Goal: Use online tool/utility: Utilize a website feature to perform a specific function

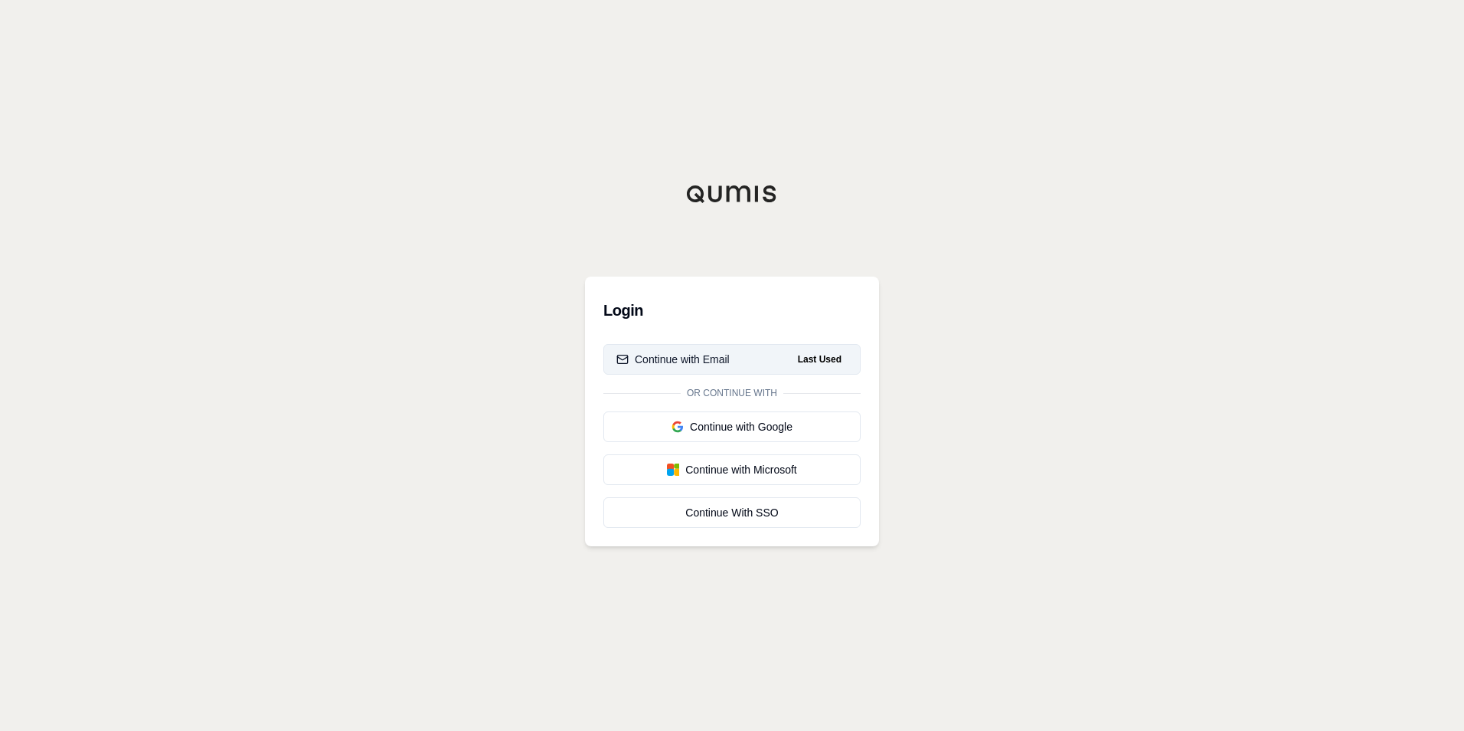
click at [713, 365] on div "Continue with Email" at bounding box center [673, 359] width 113 height 15
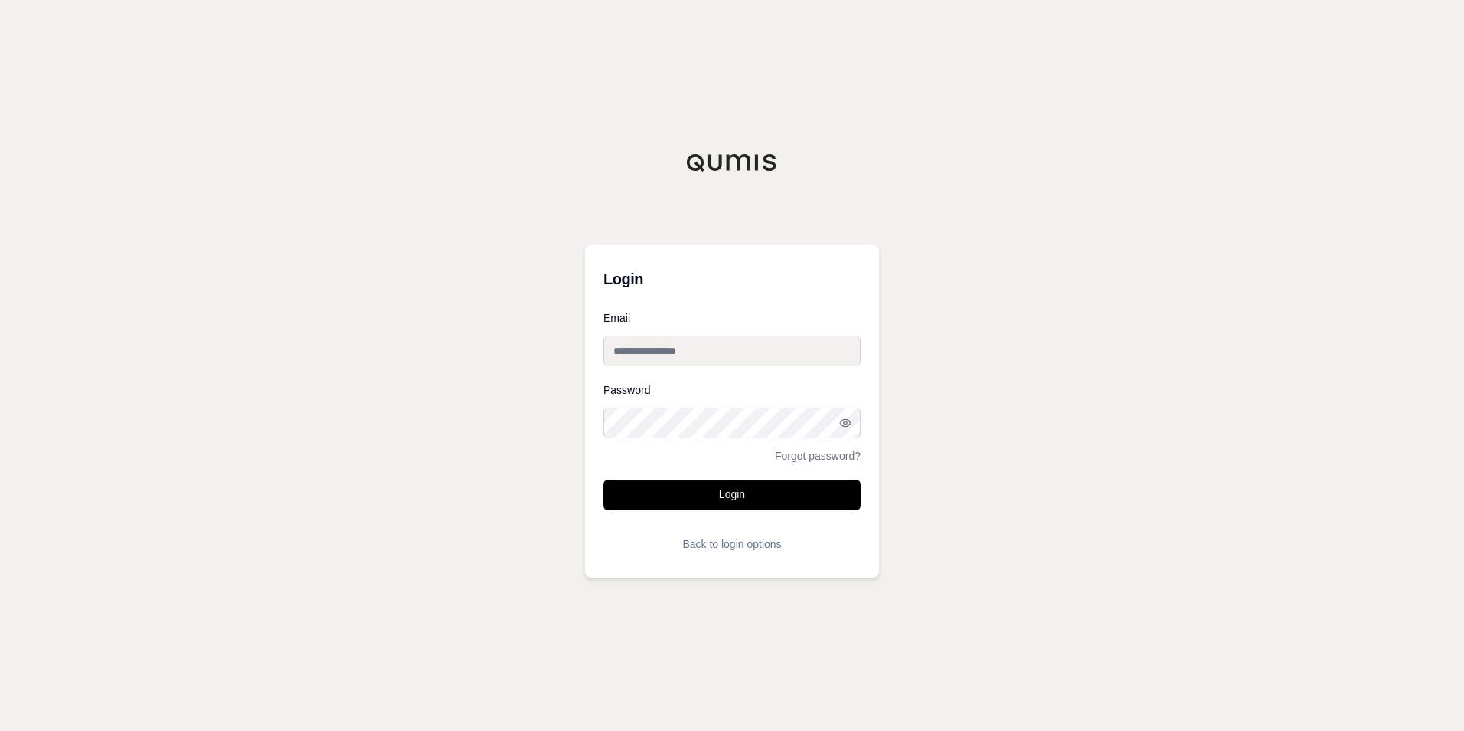
type input "**********"
click at [675, 479] on button "Login" at bounding box center [732, 494] width 257 height 31
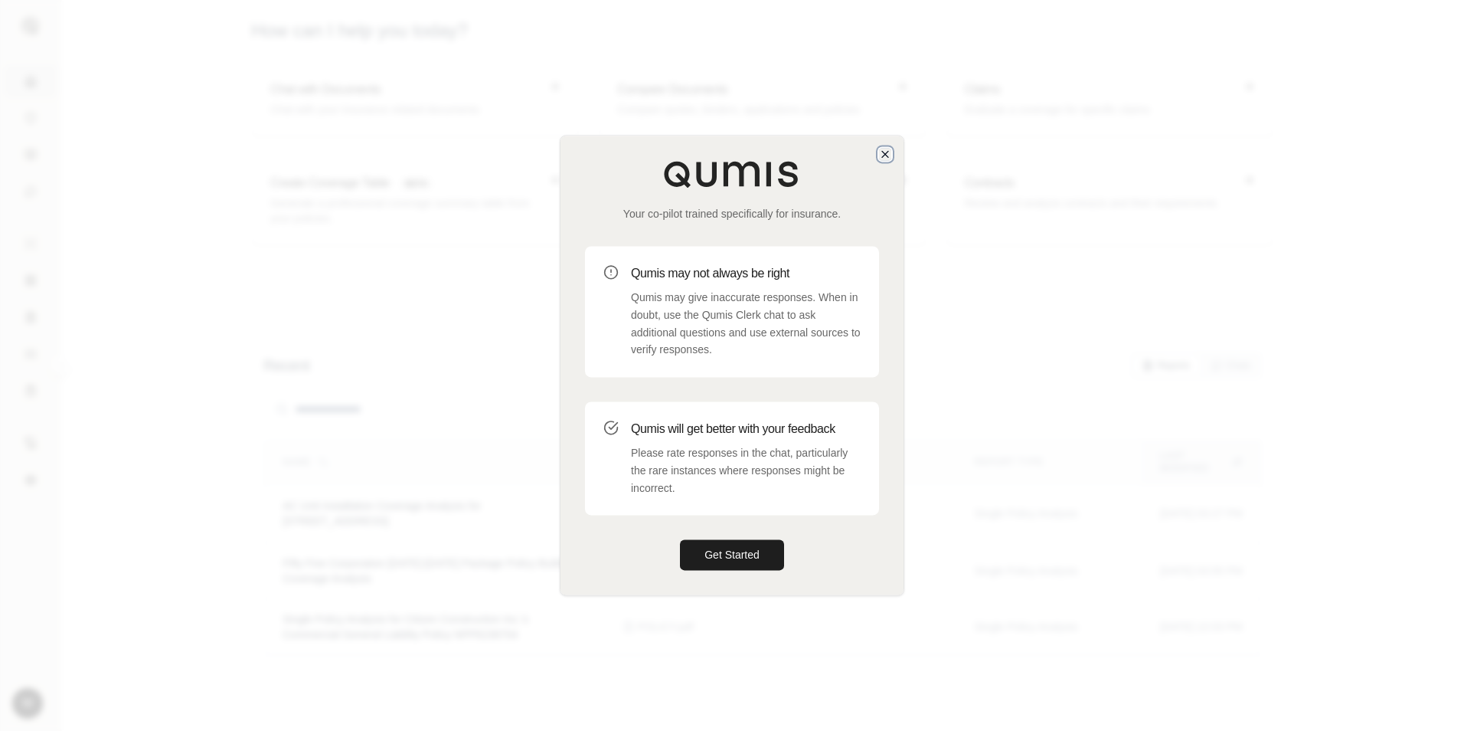
click at [883, 159] on icon "button" at bounding box center [885, 154] width 12 height 12
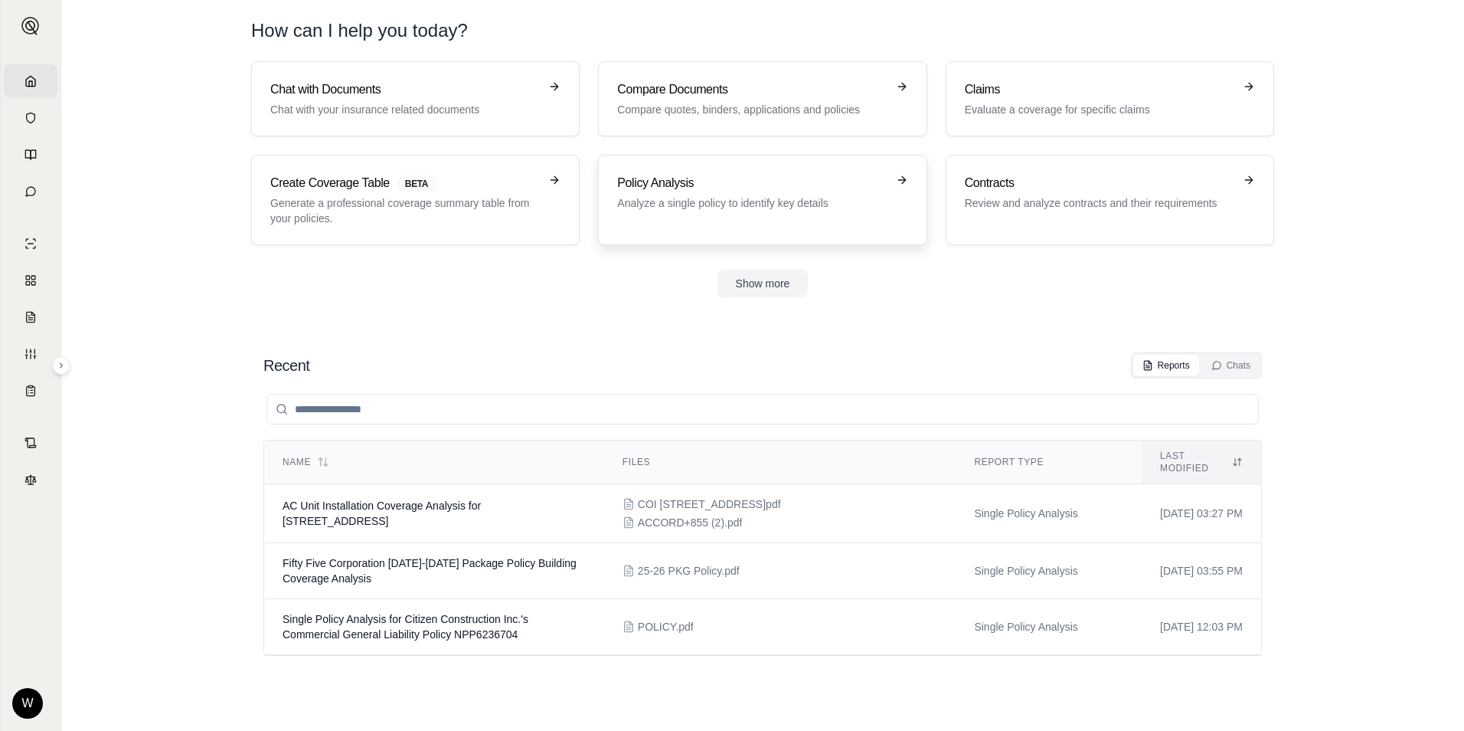
click at [682, 172] on link "Policy Analysis Analyze a single policy to identify key details" at bounding box center [762, 200] width 329 height 90
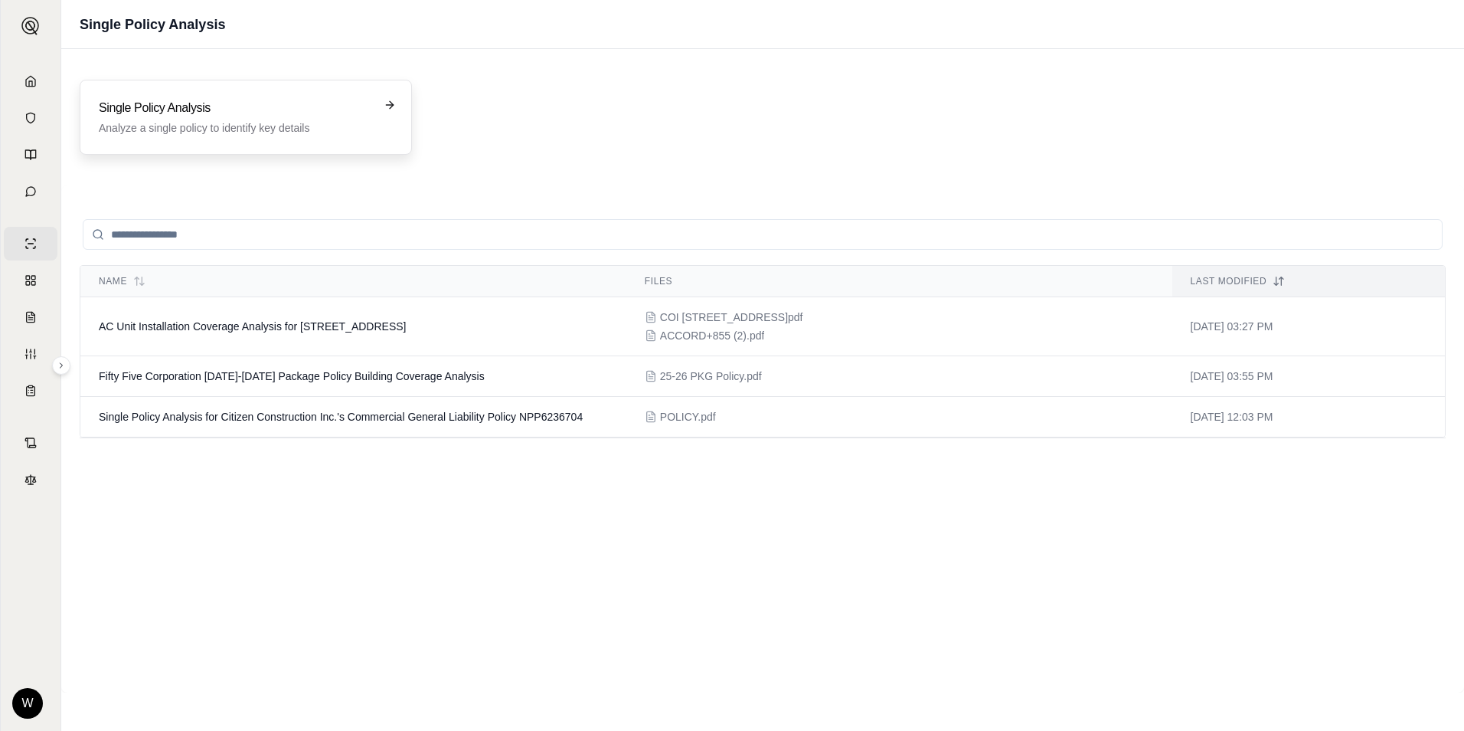
click at [240, 102] on h3 "Single Policy Analysis" at bounding box center [235, 108] width 273 height 18
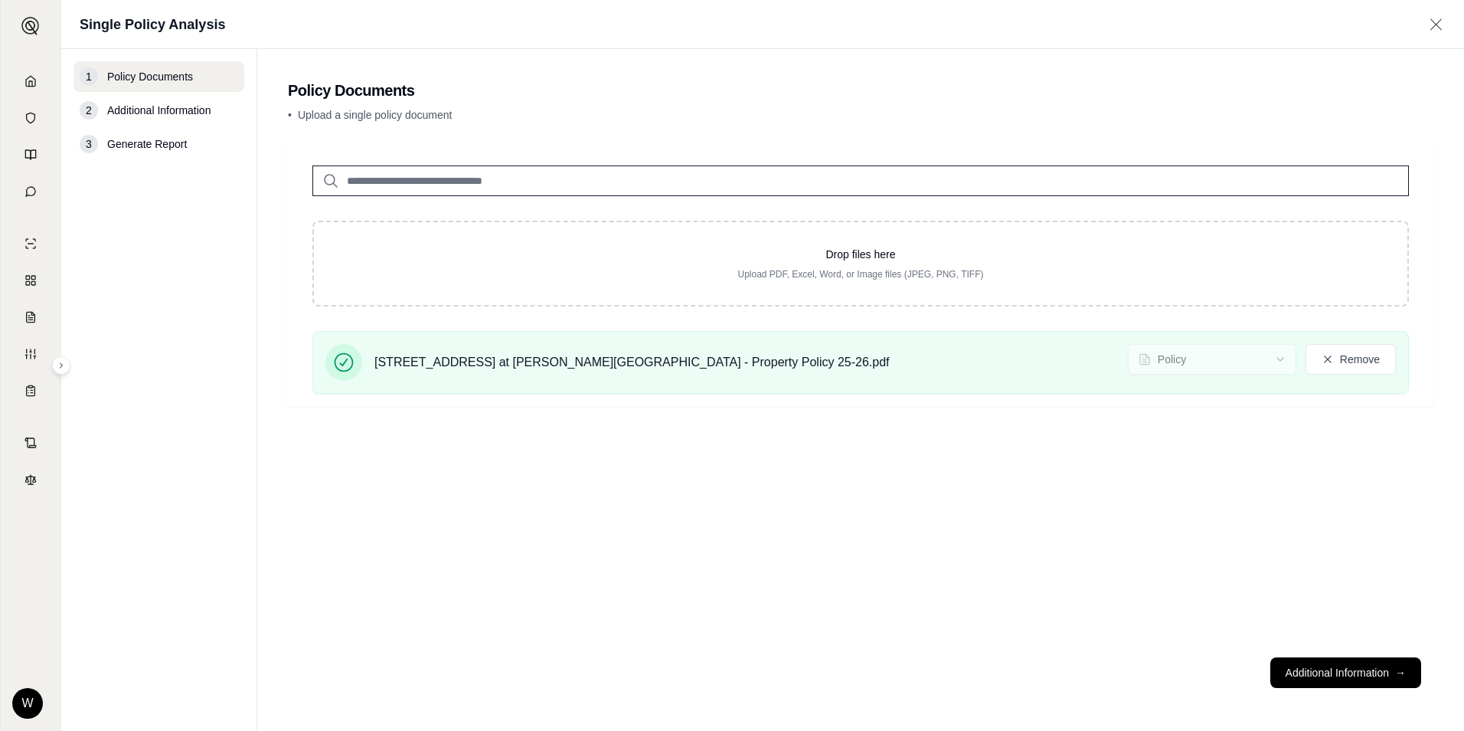
click at [1318, 656] on footer "Additional Information →" at bounding box center [861, 672] width 1146 height 55
click at [1320, 669] on button "Additional Information →" at bounding box center [1346, 672] width 151 height 31
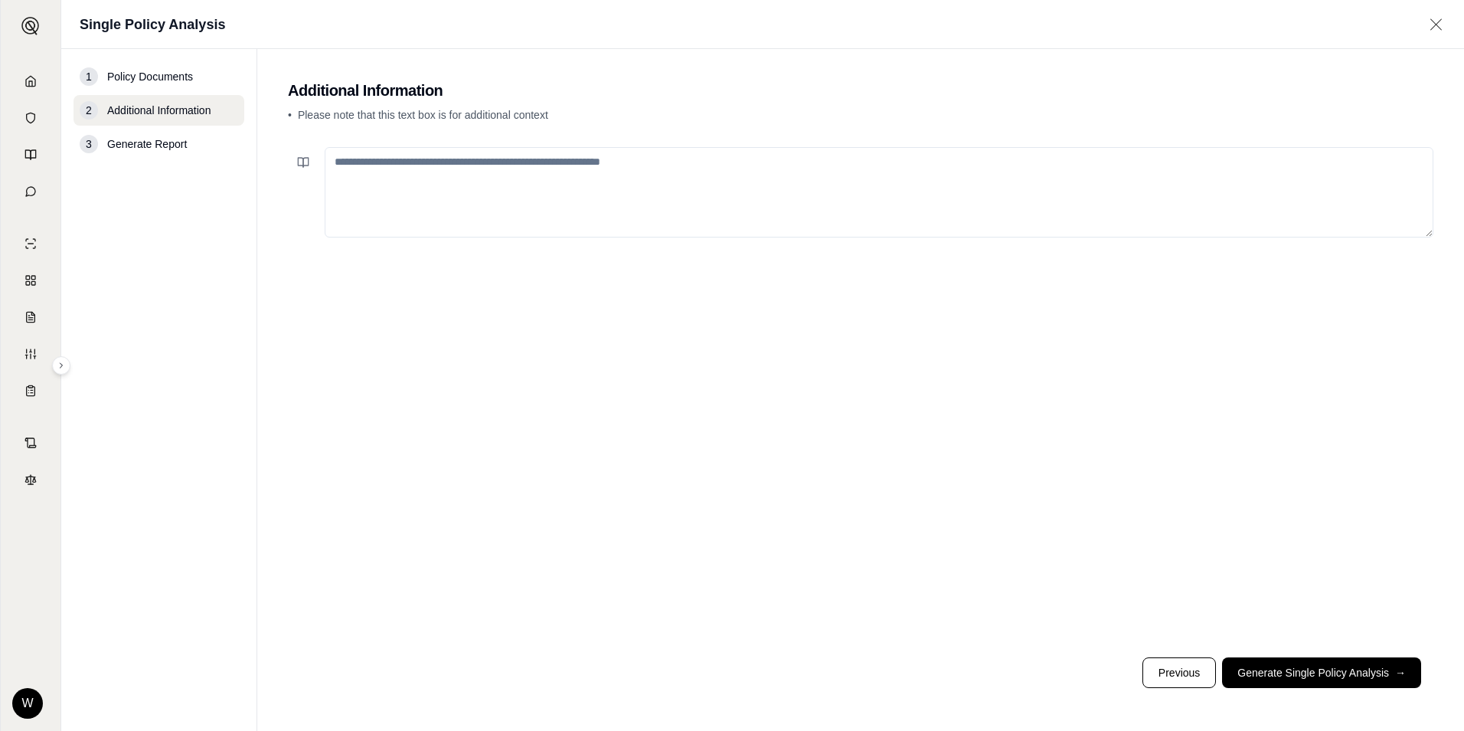
click at [737, 188] on textarea at bounding box center [879, 192] width 1109 height 90
paste textarea "**********"
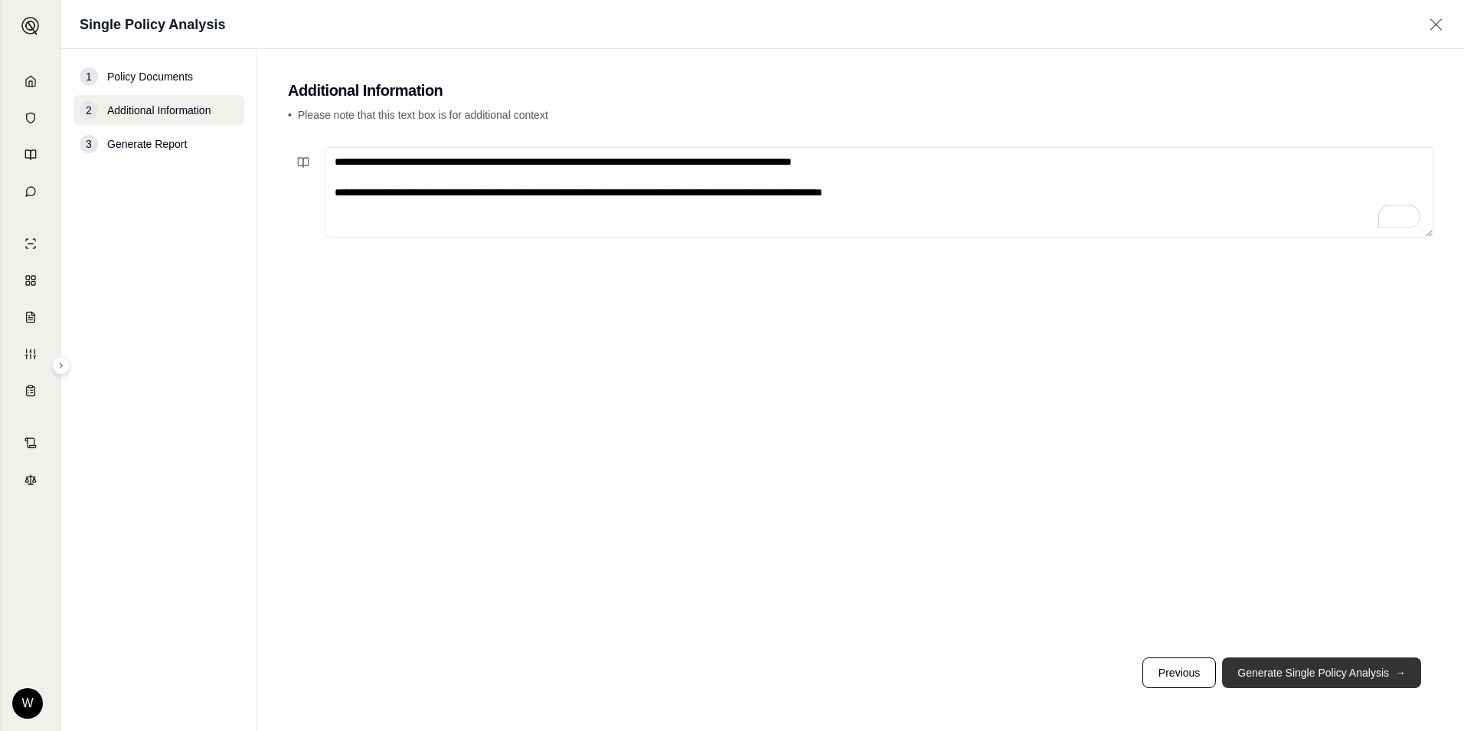
type textarea "**********"
click at [1270, 669] on button "Generate Single Policy Analysis →" at bounding box center [1321, 672] width 199 height 31
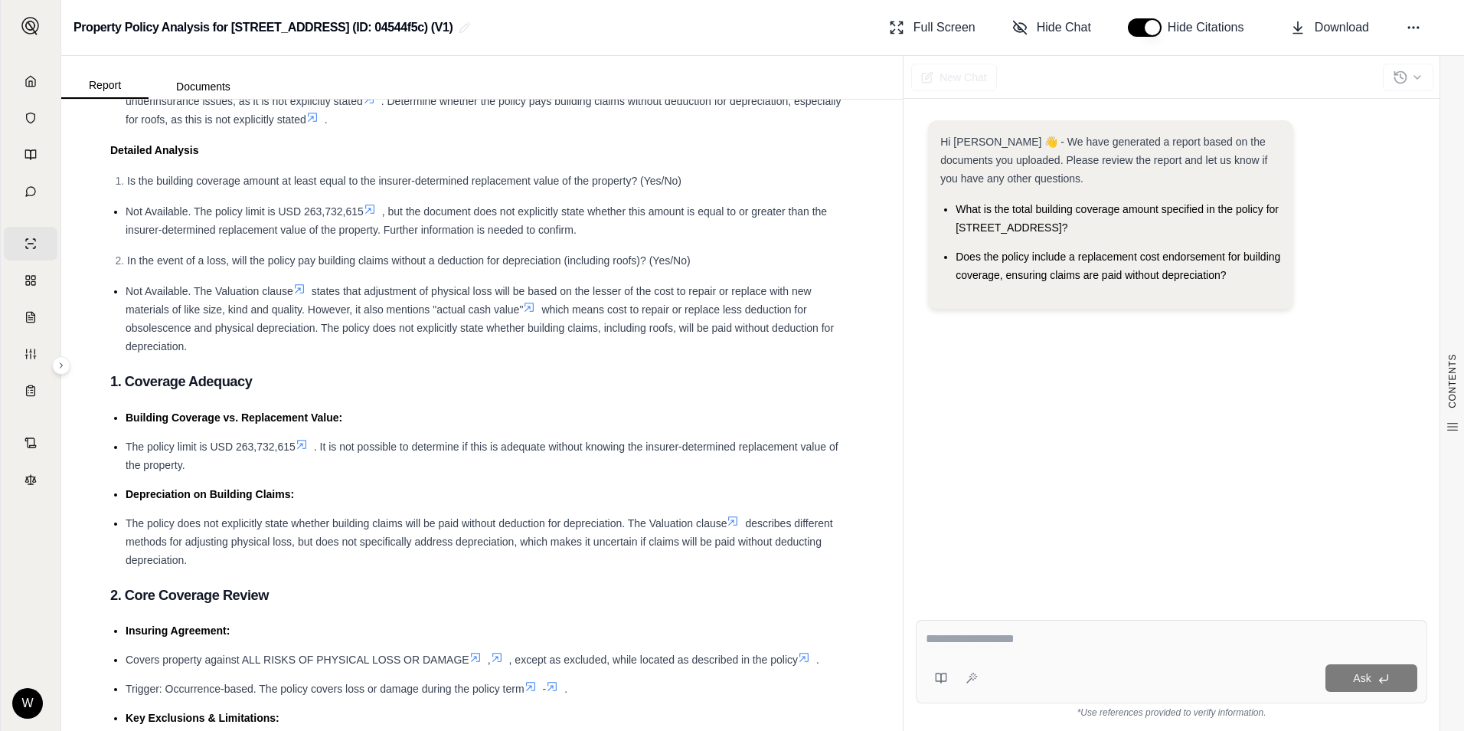
scroll to position [230, 0]
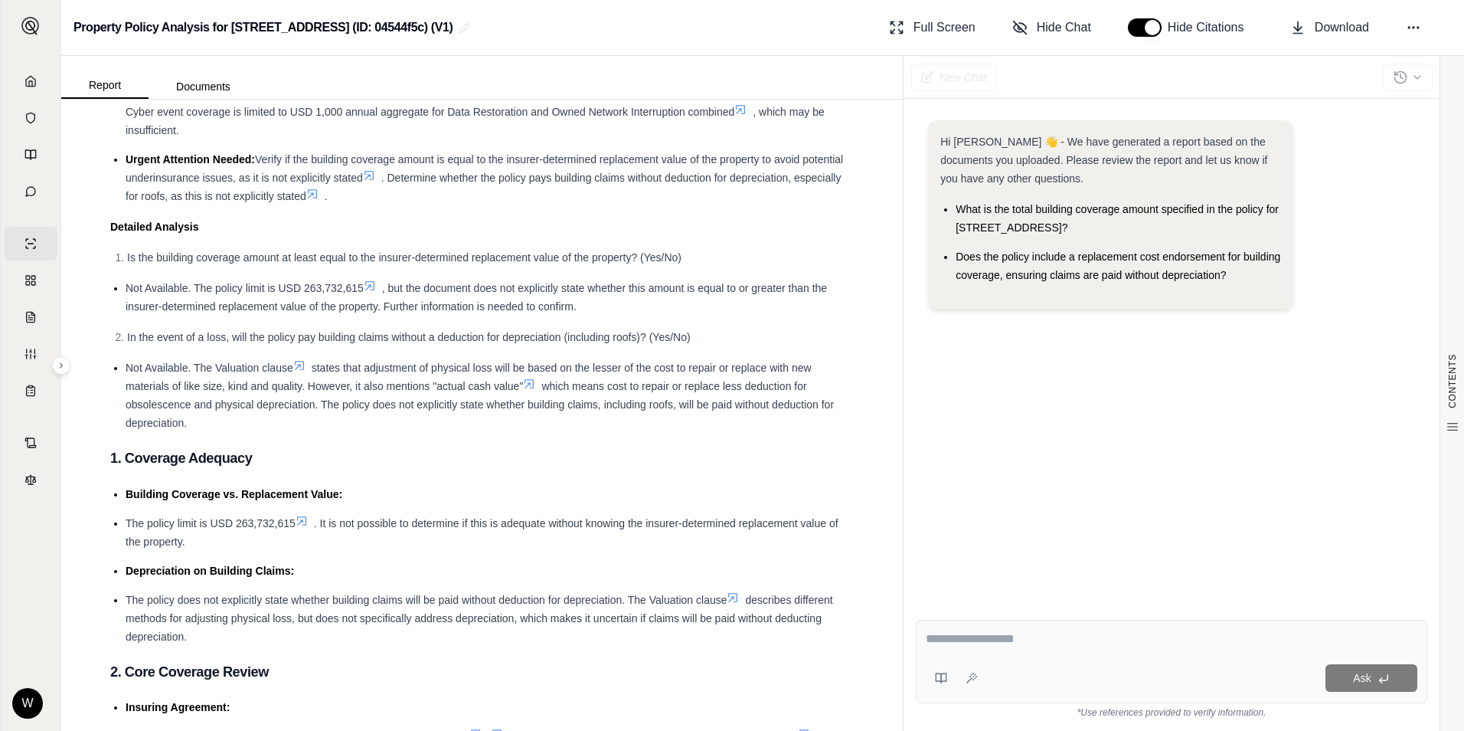
drag, startPoint x: 214, startPoint y: 363, endPoint x: 511, endPoint y: 430, distance: 304.0
click at [511, 430] on li "Not Available. The Valuation clause states that adjustment of physical loss wil…" at bounding box center [490, 395] width 728 height 74
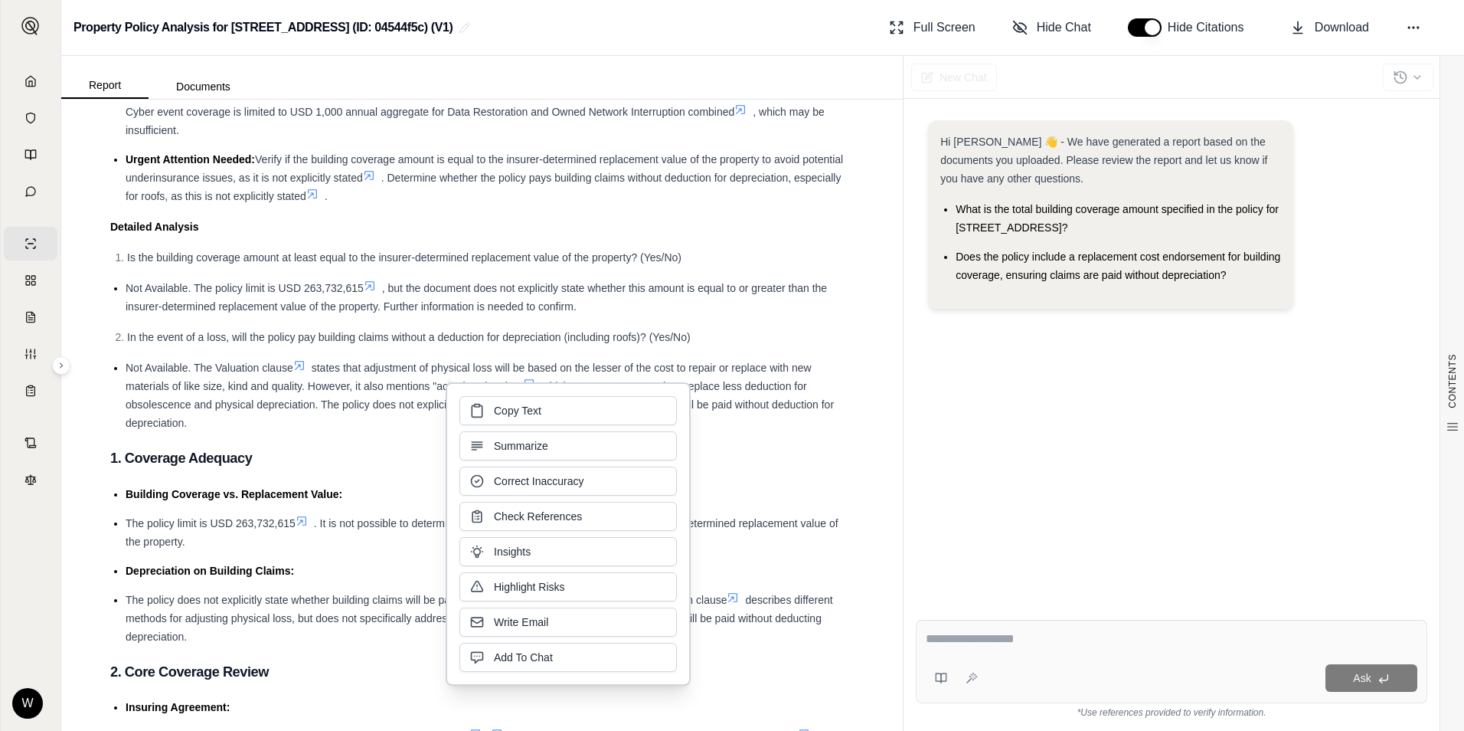
click at [358, 423] on li "Not Available. The Valuation clause states that adjustment of physical loss wil…" at bounding box center [490, 395] width 728 height 74
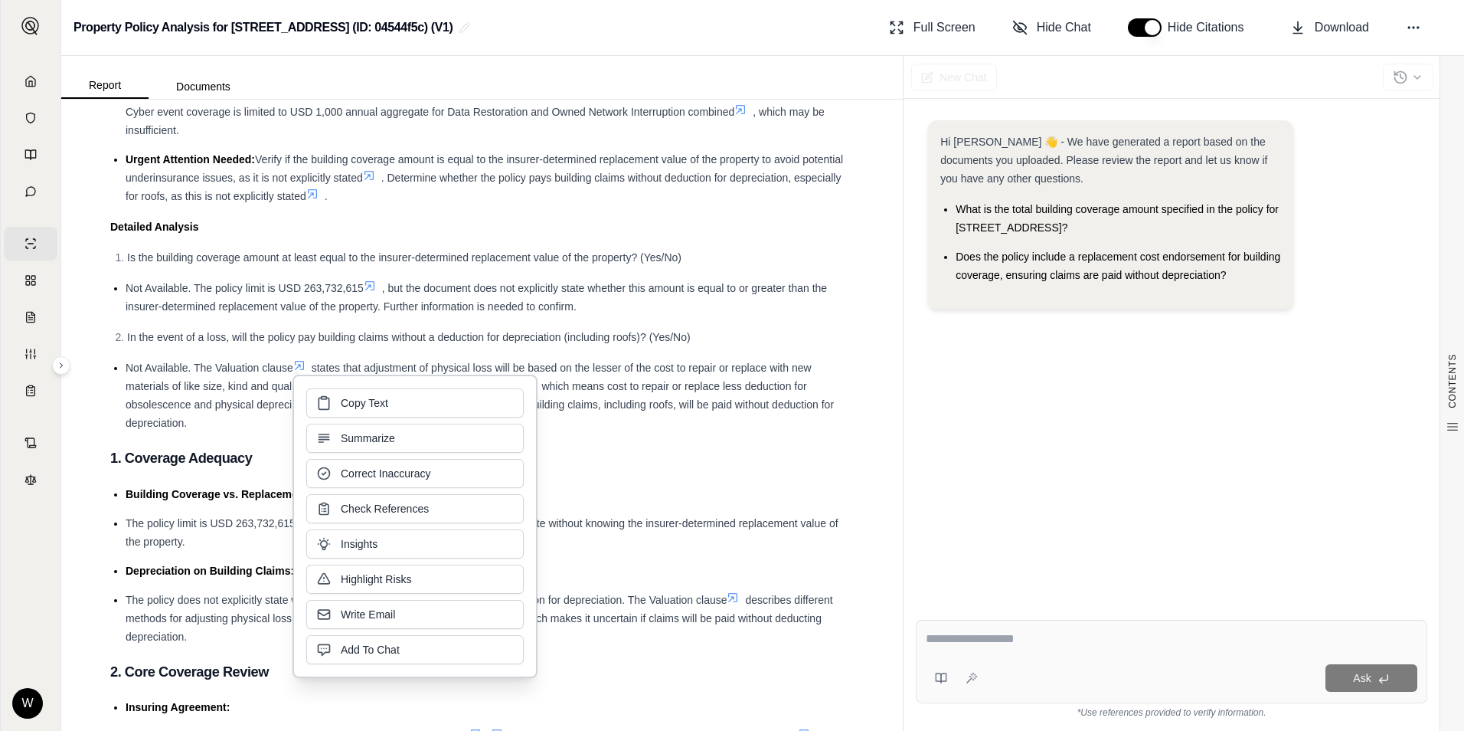
click at [274, 423] on li "Not Available. The Valuation clause states that adjustment of physical loss wil…" at bounding box center [490, 395] width 728 height 74
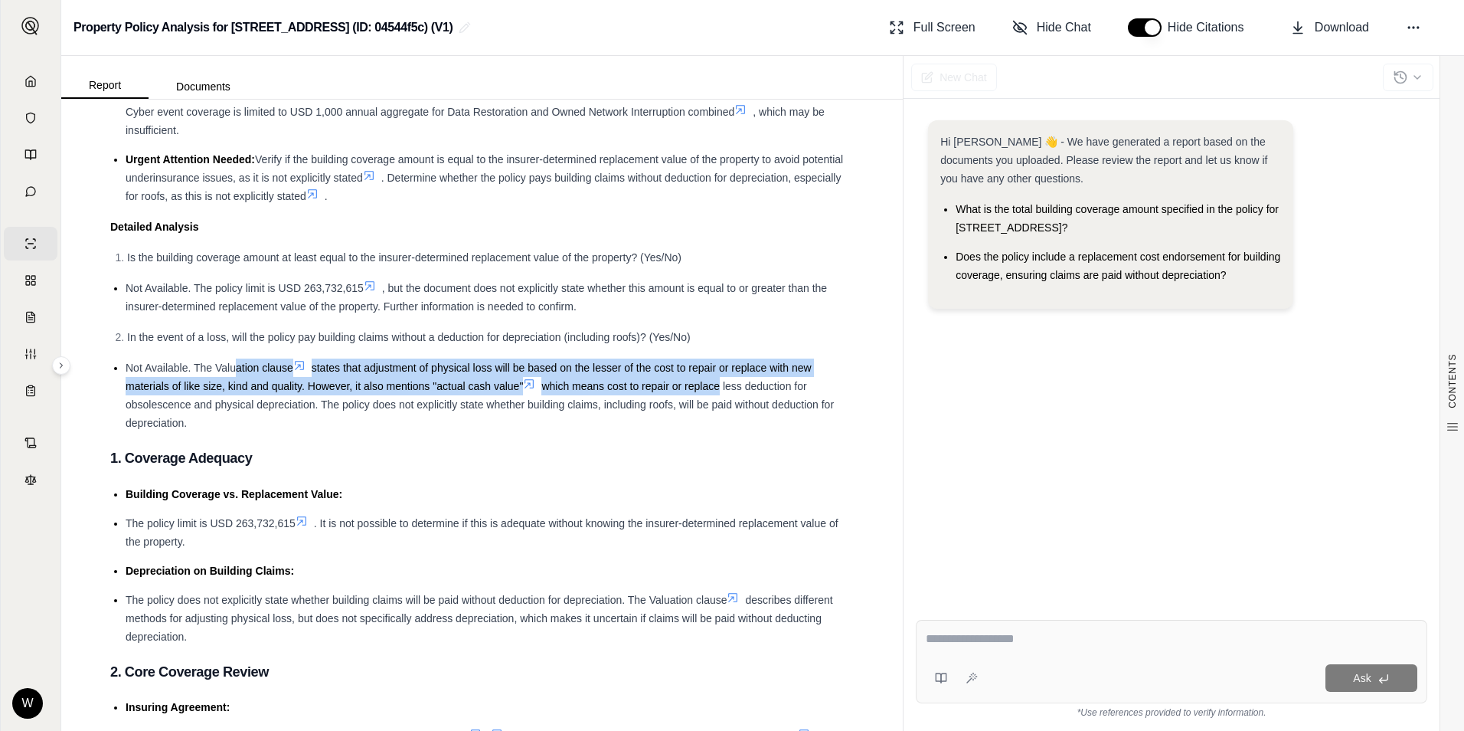
drag, startPoint x: 236, startPoint y: 361, endPoint x: 712, endPoint y: 384, distance: 476.2
click at [712, 384] on li "Not Available. The Valuation clause states that adjustment of physical loss wil…" at bounding box center [490, 395] width 728 height 74
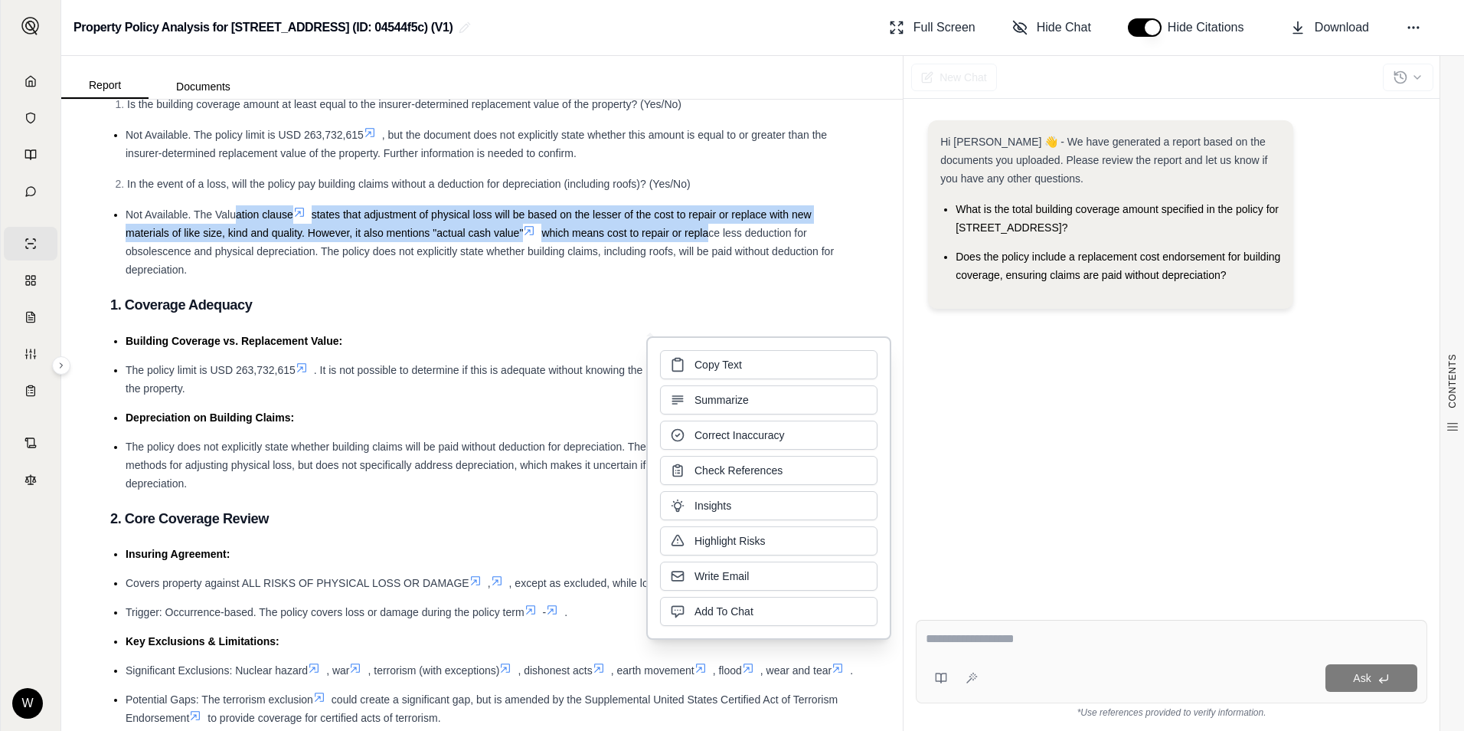
scroll to position [460, 0]
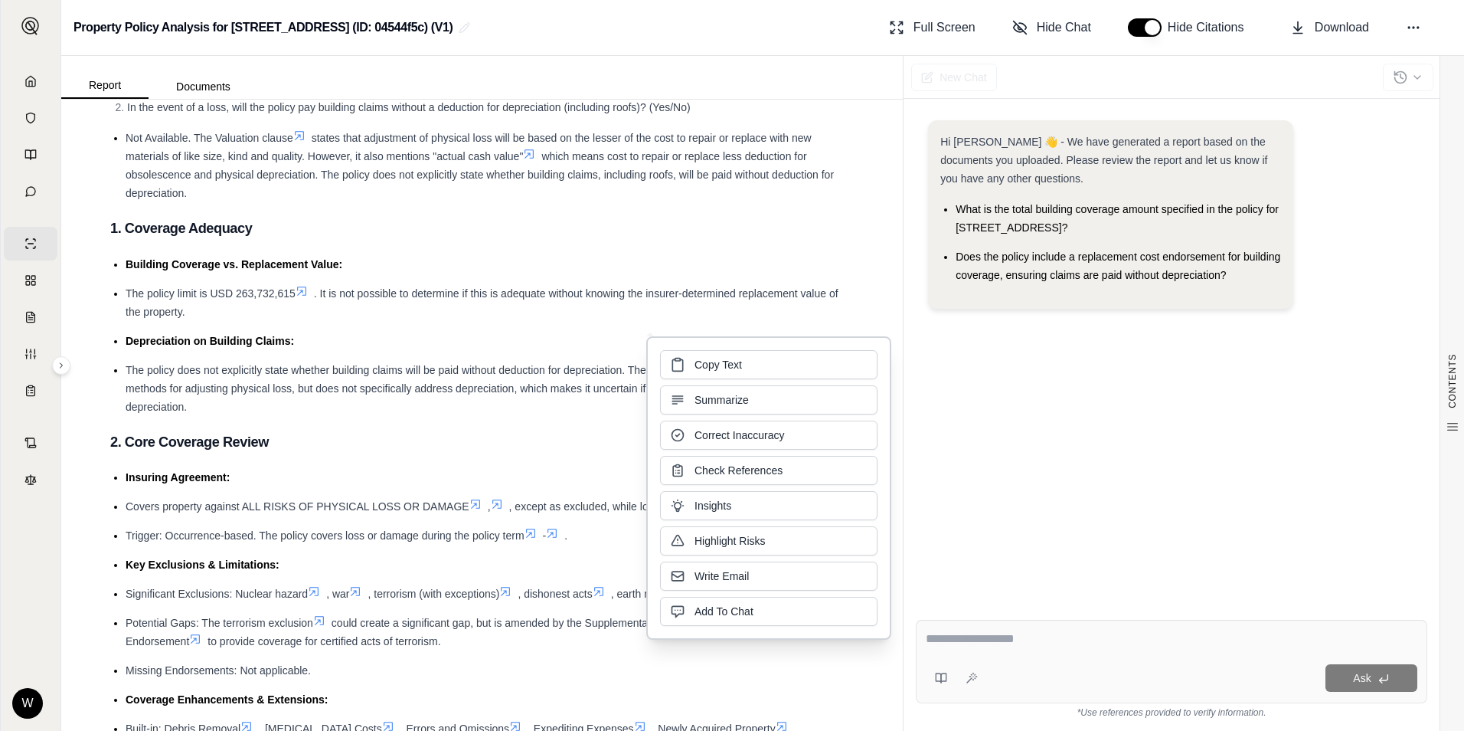
click at [229, 400] on li "The policy does not explicitly state whether building claims will be paid witho…" at bounding box center [490, 388] width 728 height 55
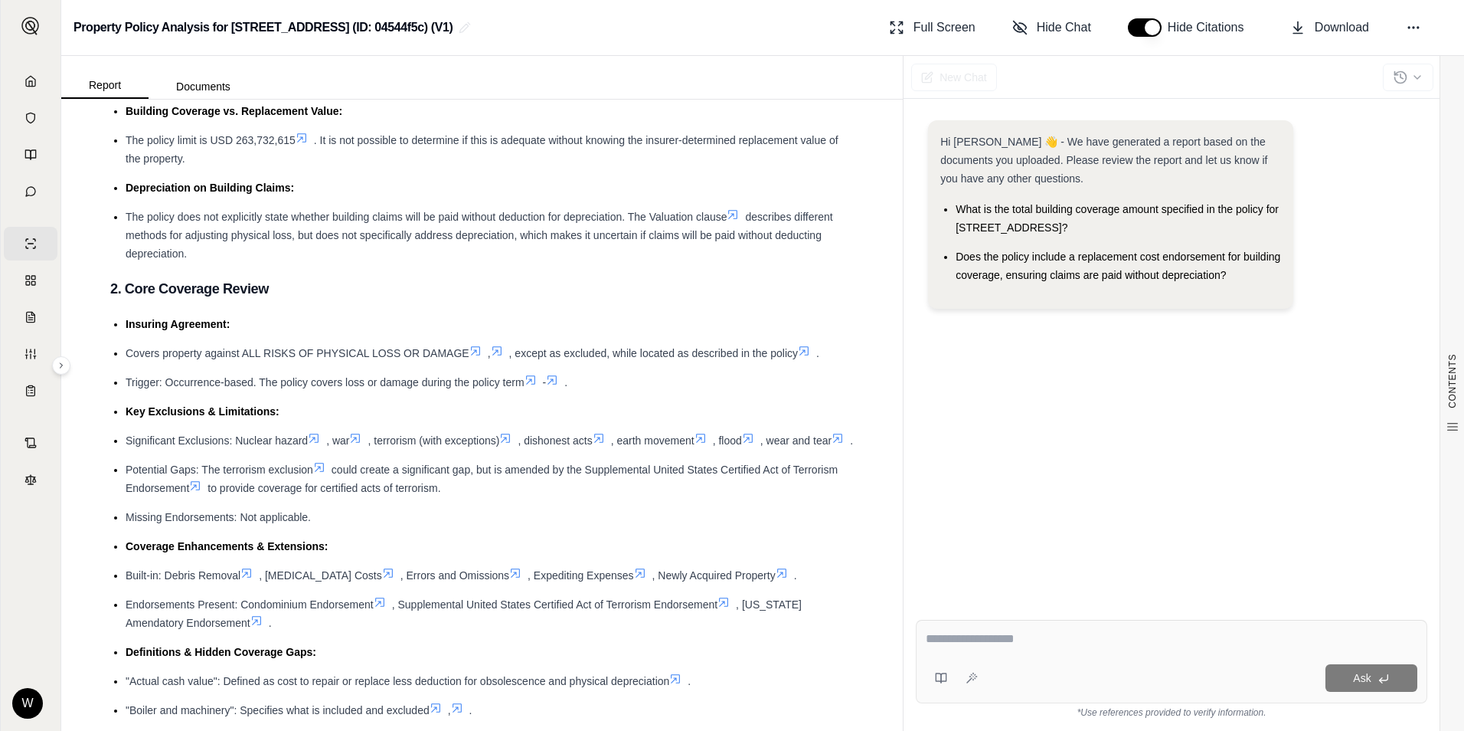
scroll to position [689, 0]
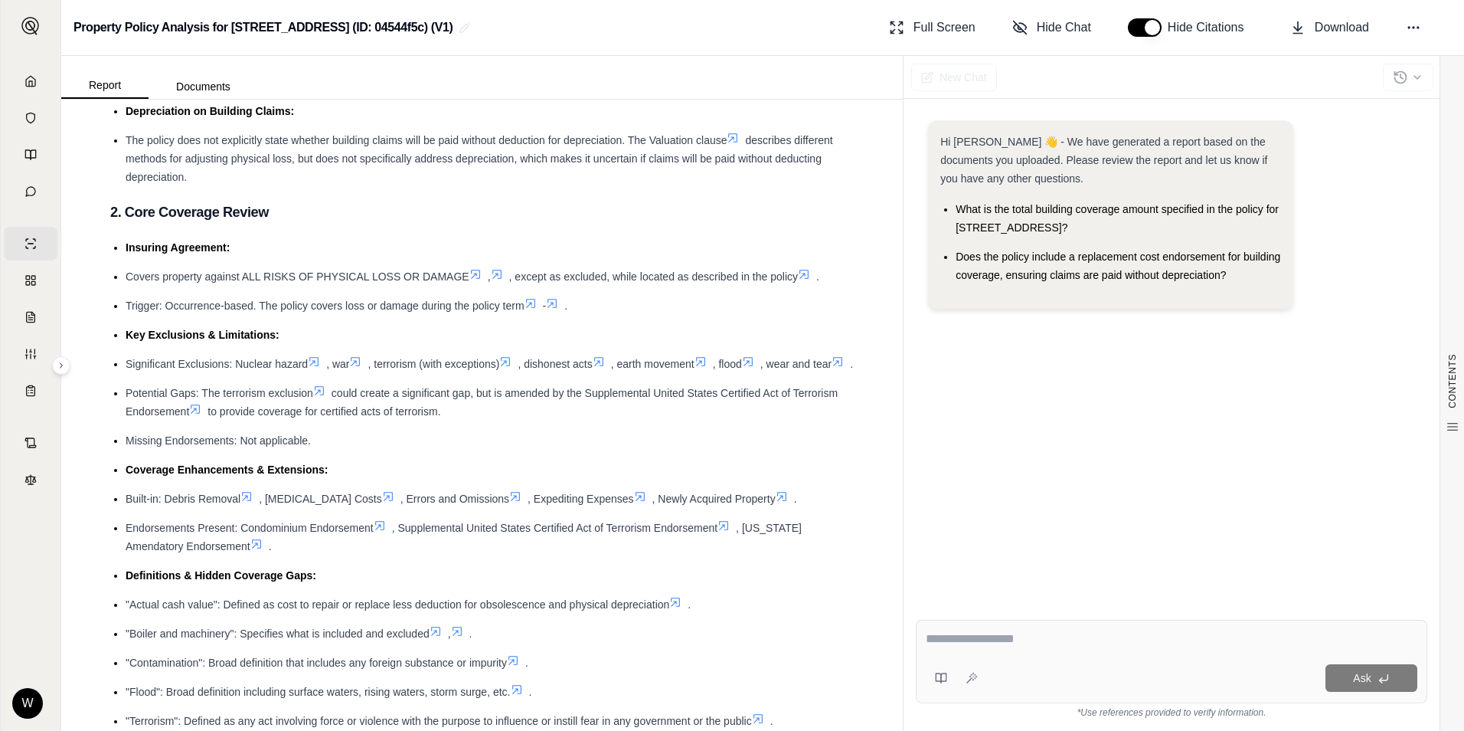
drag, startPoint x: 1089, startPoint y: 224, endPoint x: 957, endPoint y: 210, distance: 132.5
click at [957, 210] on li "What is the total building coverage amount specified in the policy for [STREET_…" at bounding box center [1119, 218] width 326 height 37
drag, startPoint x: 957, startPoint y: 210, endPoint x: 1157, endPoint y: 213, distance: 199.9
click at [1157, 213] on span "What is the total building coverage amount specified in the policy for [STREET_…" at bounding box center [1117, 218] width 323 height 31
click at [1055, 224] on span "What is the total building coverage amount specified in the policy for [STREET_…" at bounding box center [1117, 218] width 323 height 31
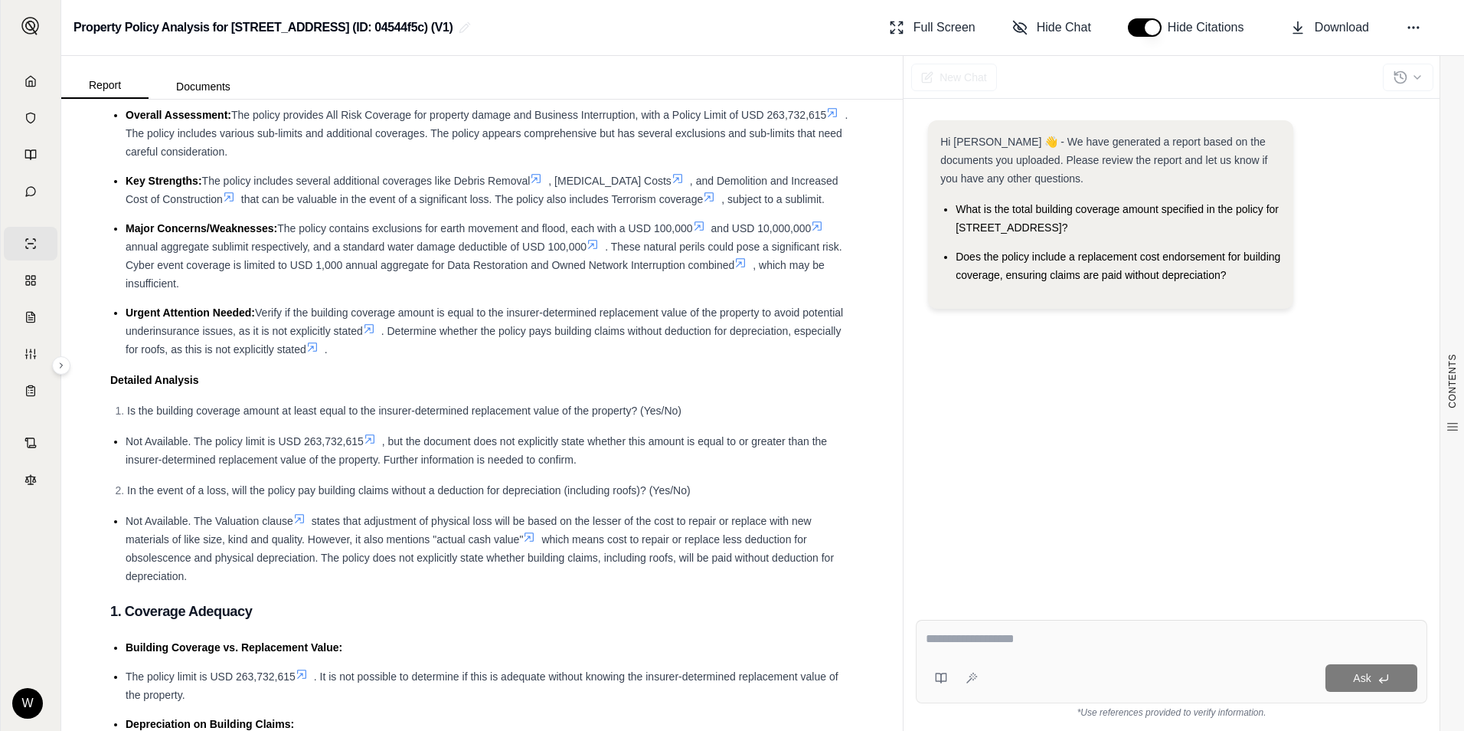
scroll to position [153, 0]
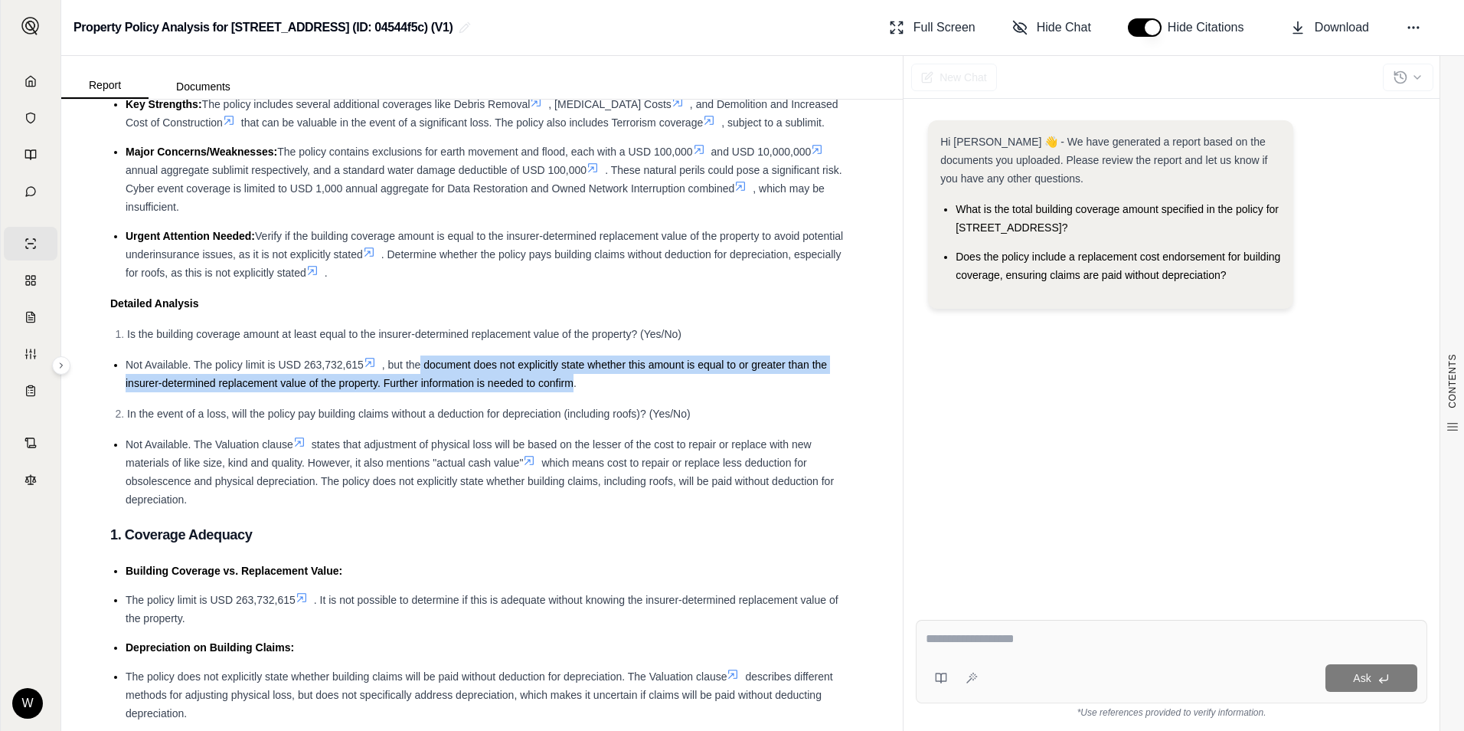
drag, startPoint x: 421, startPoint y: 365, endPoint x: 574, endPoint y: 384, distance: 154.4
click at [574, 384] on span ", but the document does not explicitly state whether this amount is equal to or…" at bounding box center [477, 373] width 702 height 31
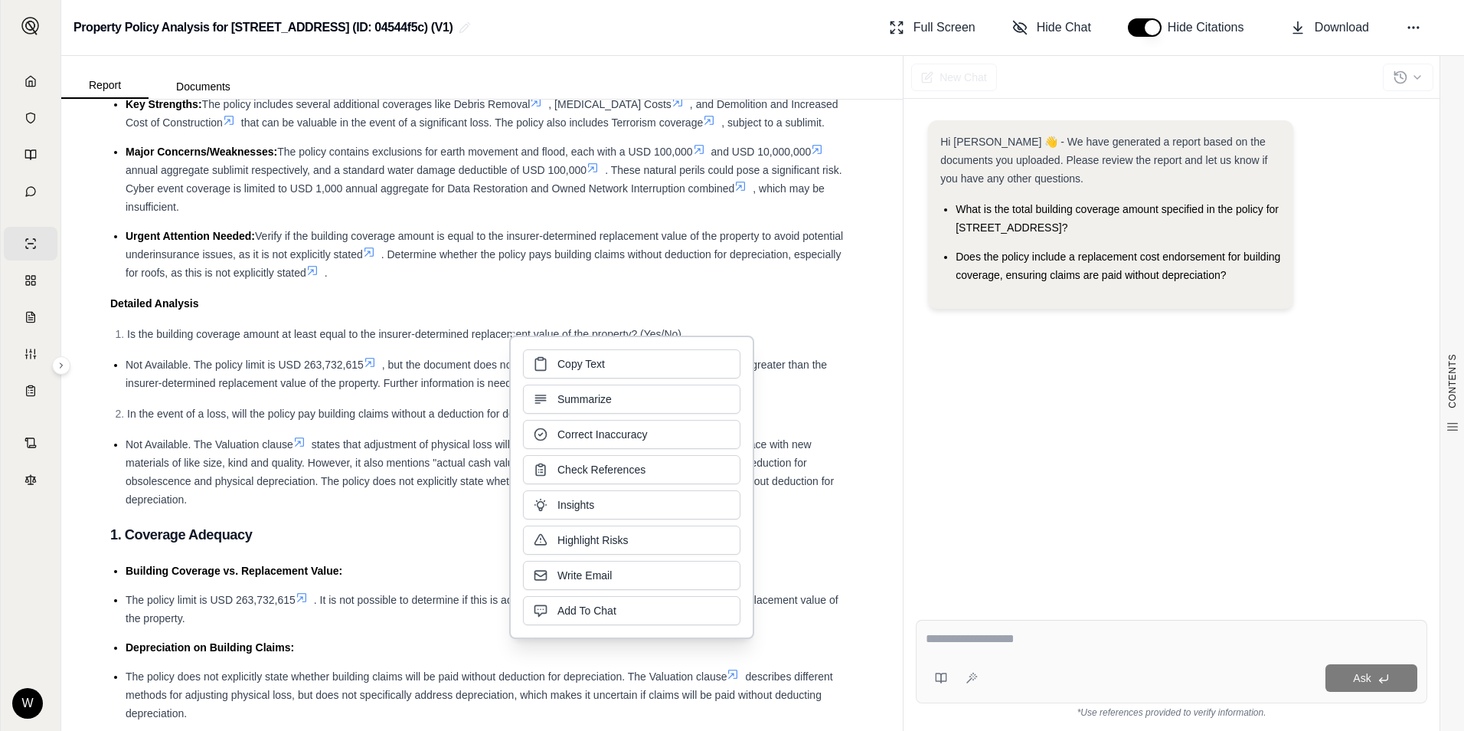
click at [418, 296] on div "Detailed Analysis" at bounding box center [482, 303] width 744 height 18
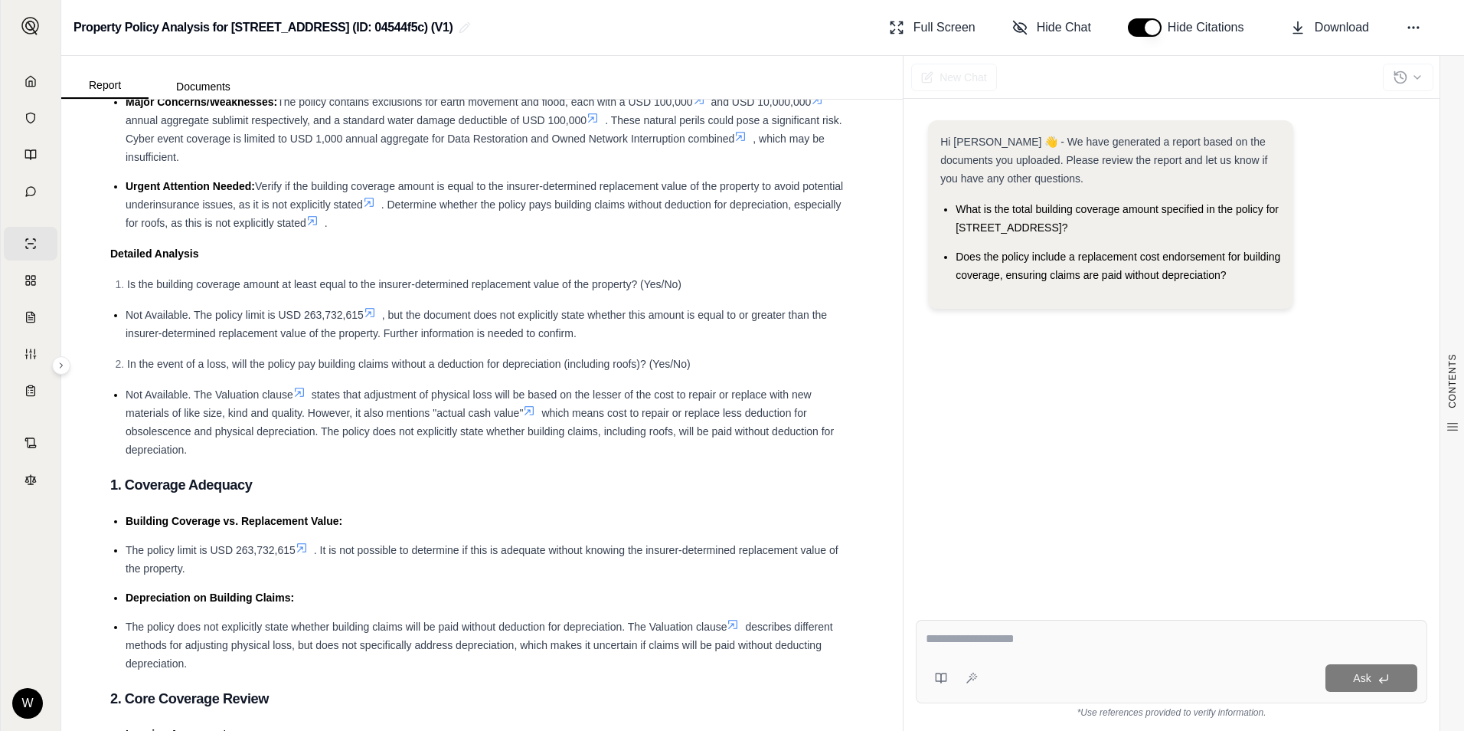
scroll to position [230, 0]
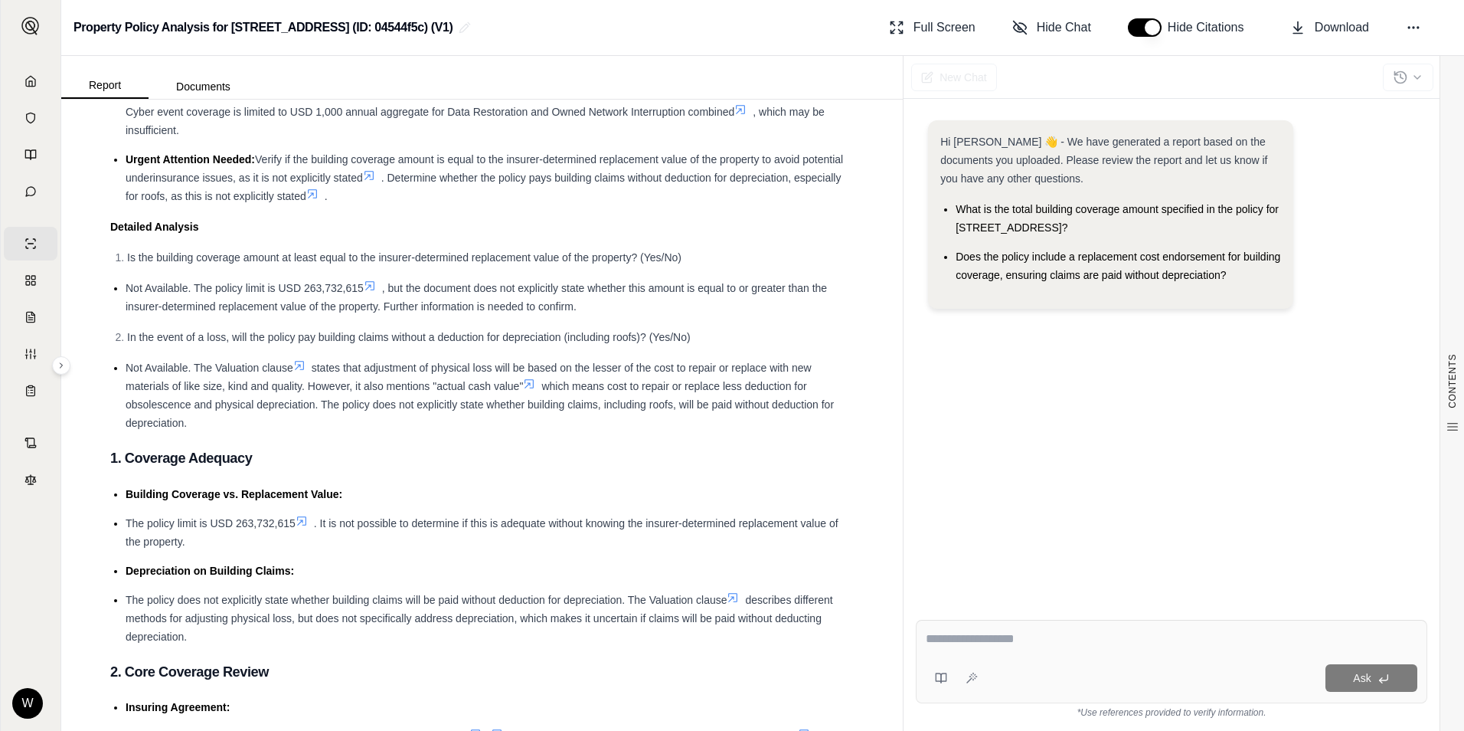
click at [309, 366] on span at bounding box center [302, 365] width 18 height 12
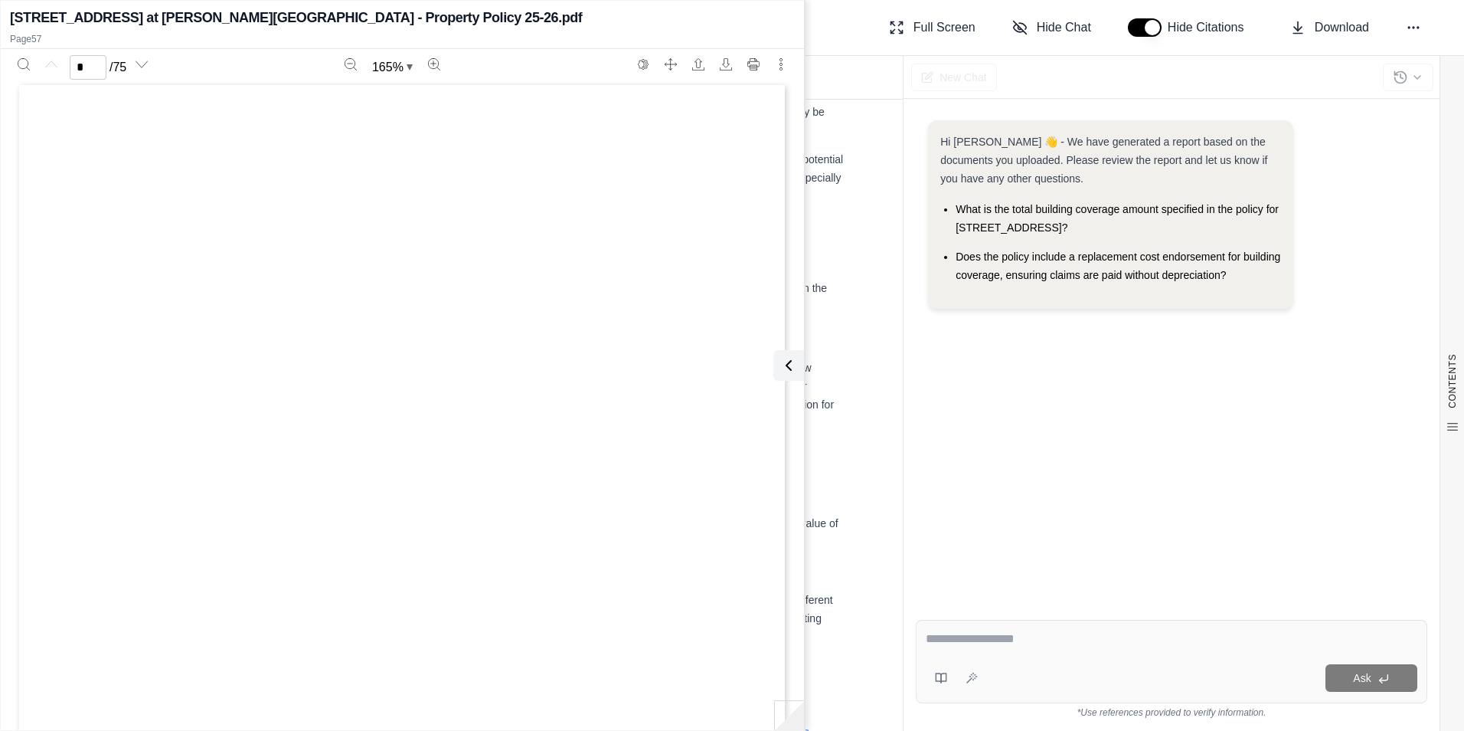
scroll to position [0, 0]
type input "**"
click at [931, 332] on div "Hi [PERSON_NAME] 👋 - We have generated a report based on the documents you uplo…" at bounding box center [1172, 351] width 512 height 487
click at [777, 363] on icon at bounding box center [786, 365] width 18 height 18
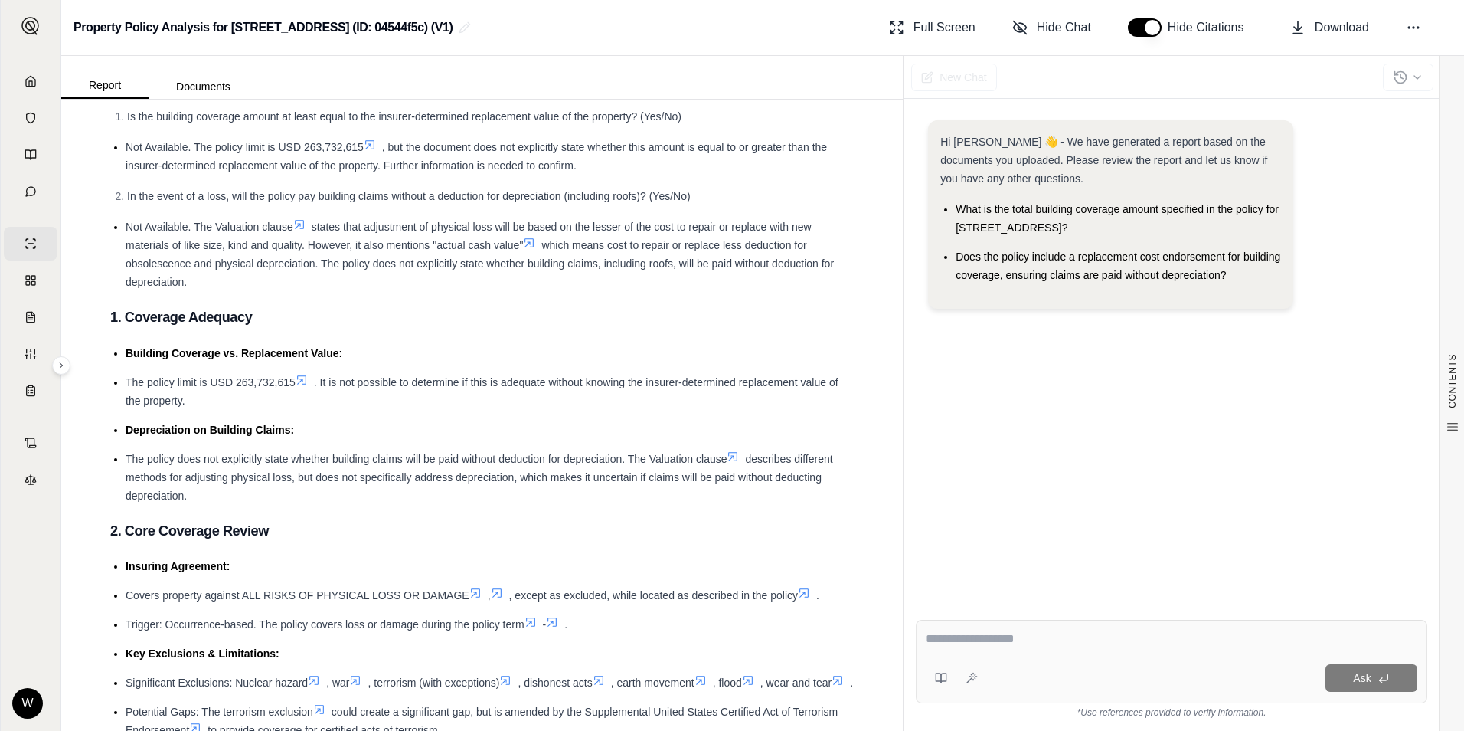
scroll to position [383, 0]
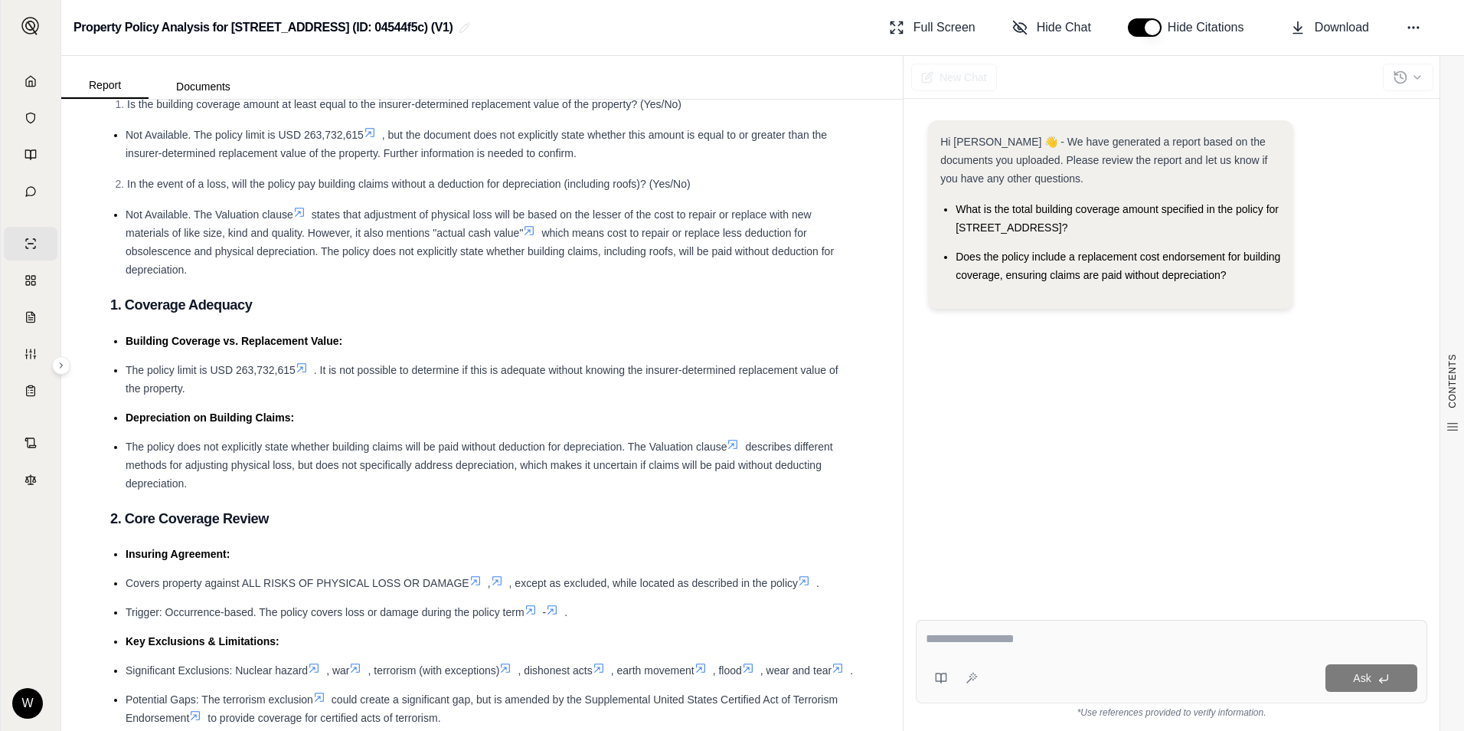
click at [999, 627] on div "Ask" at bounding box center [1172, 661] width 512 height 83
type textarea "**********"
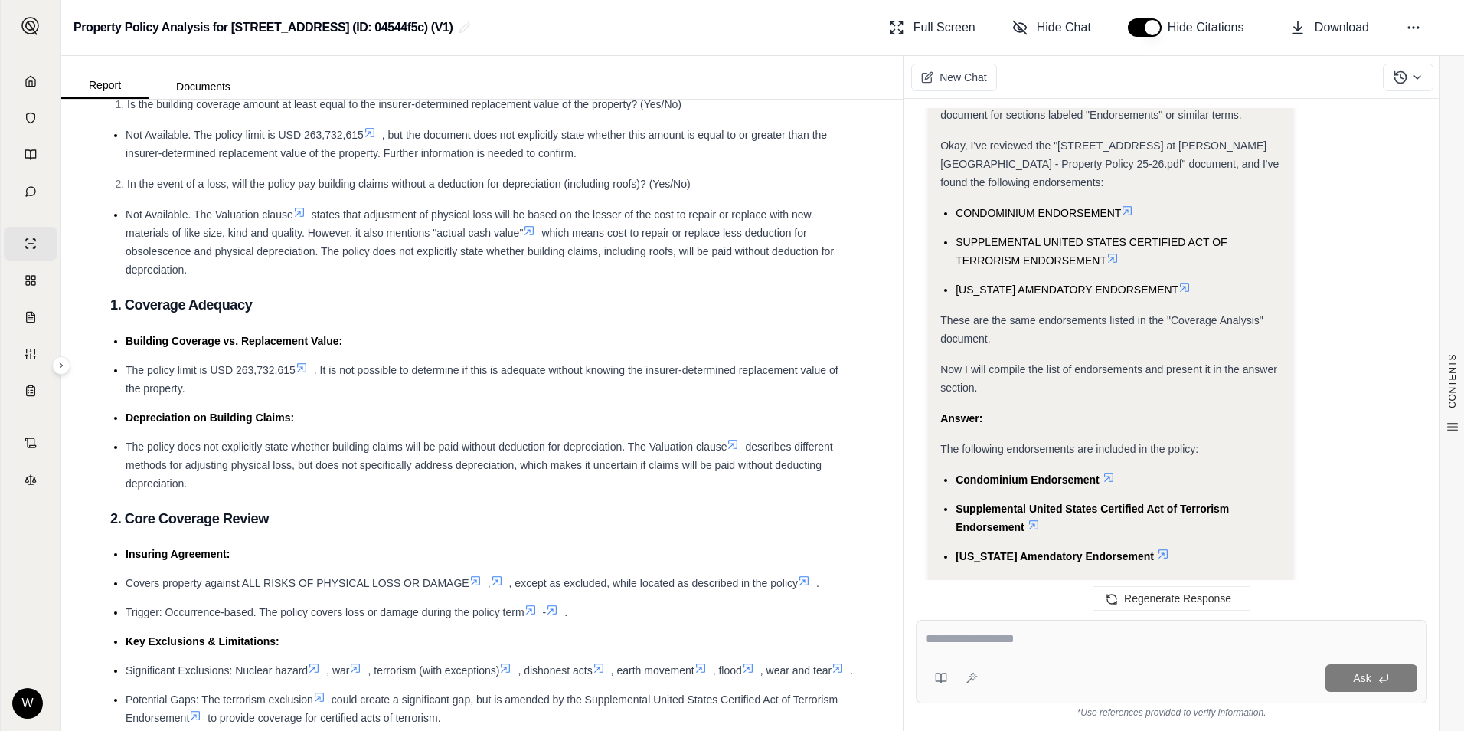
scroll to position [1020, 0]
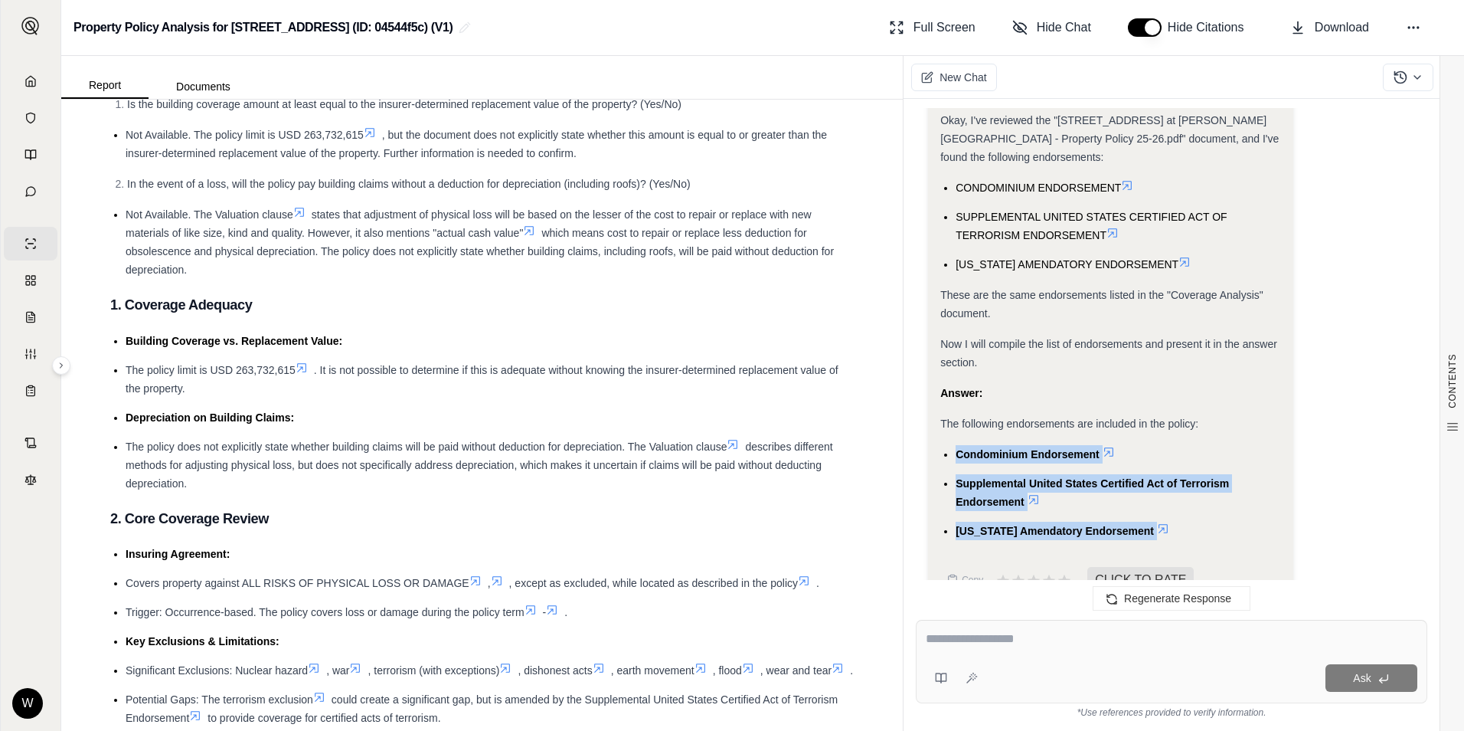
drag, startPoint x: 957, startPoint y: 412, endPoint x: 1159, endPoint y: 497, distance: 219.3
click at [1159, 497] on ul "Condominium Endorsement Supplemental United States Certified Act of Terrorism E…" at bounding box center [1111, 492] width 341 height 95
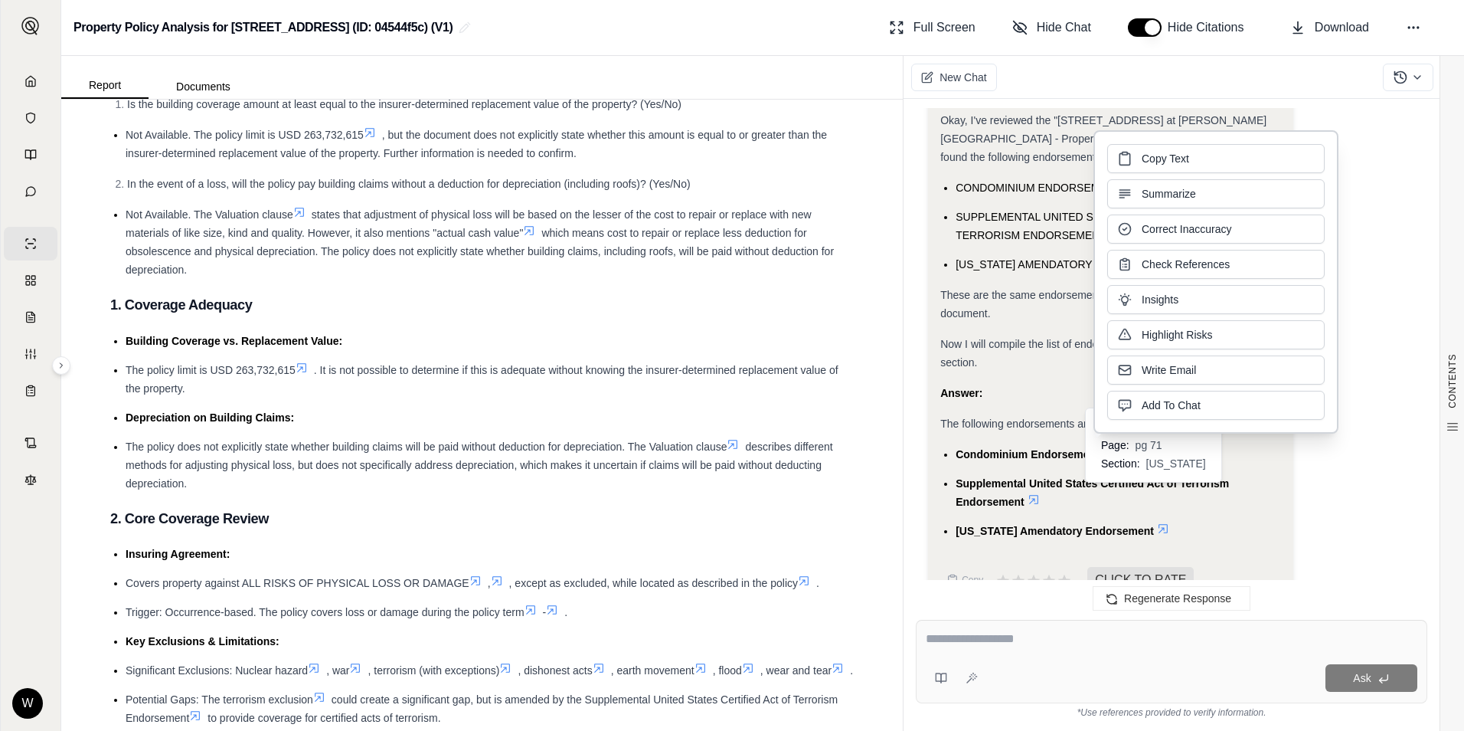
click at [1049, 639] on textarea at bounding box center [1172, 639] width 492 height 18
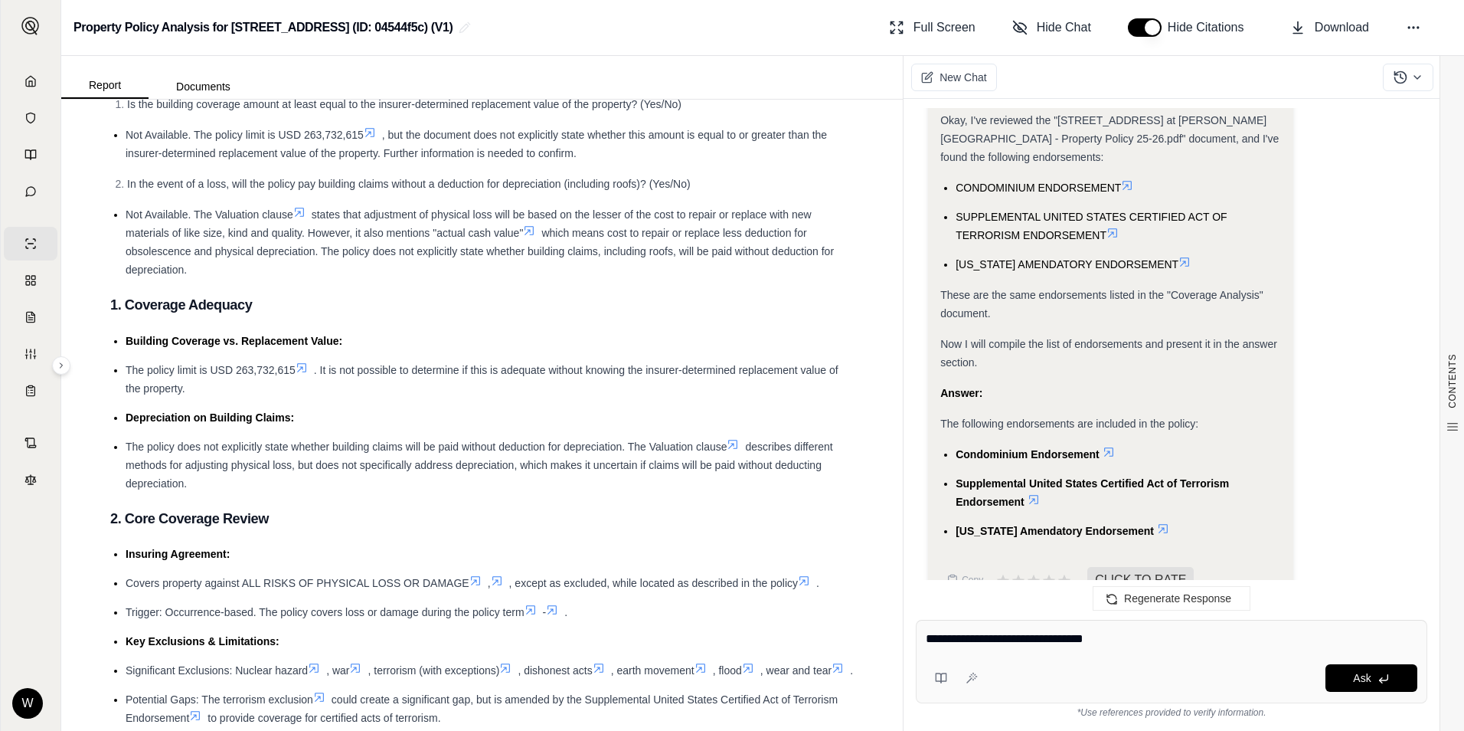
type textarea "**********"
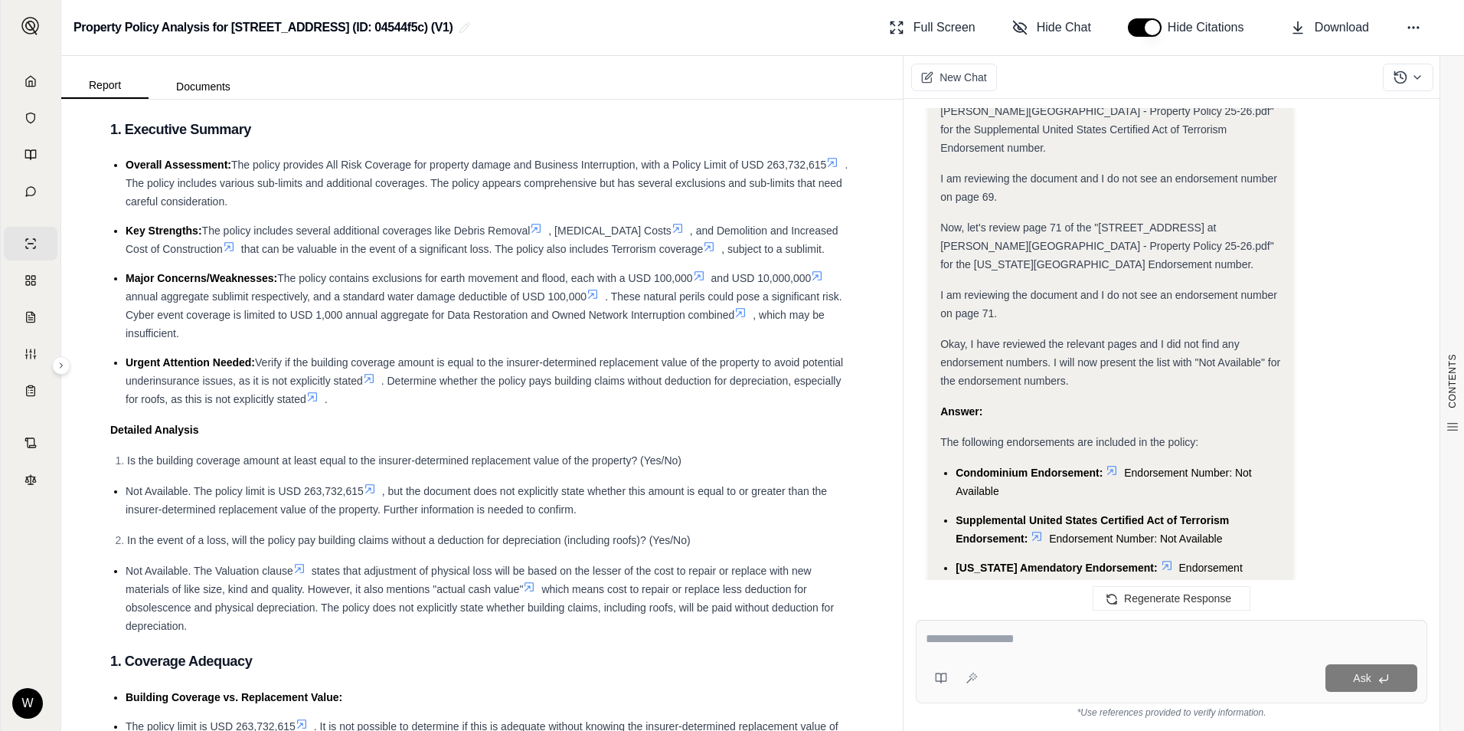
scroll to position [0, 0]
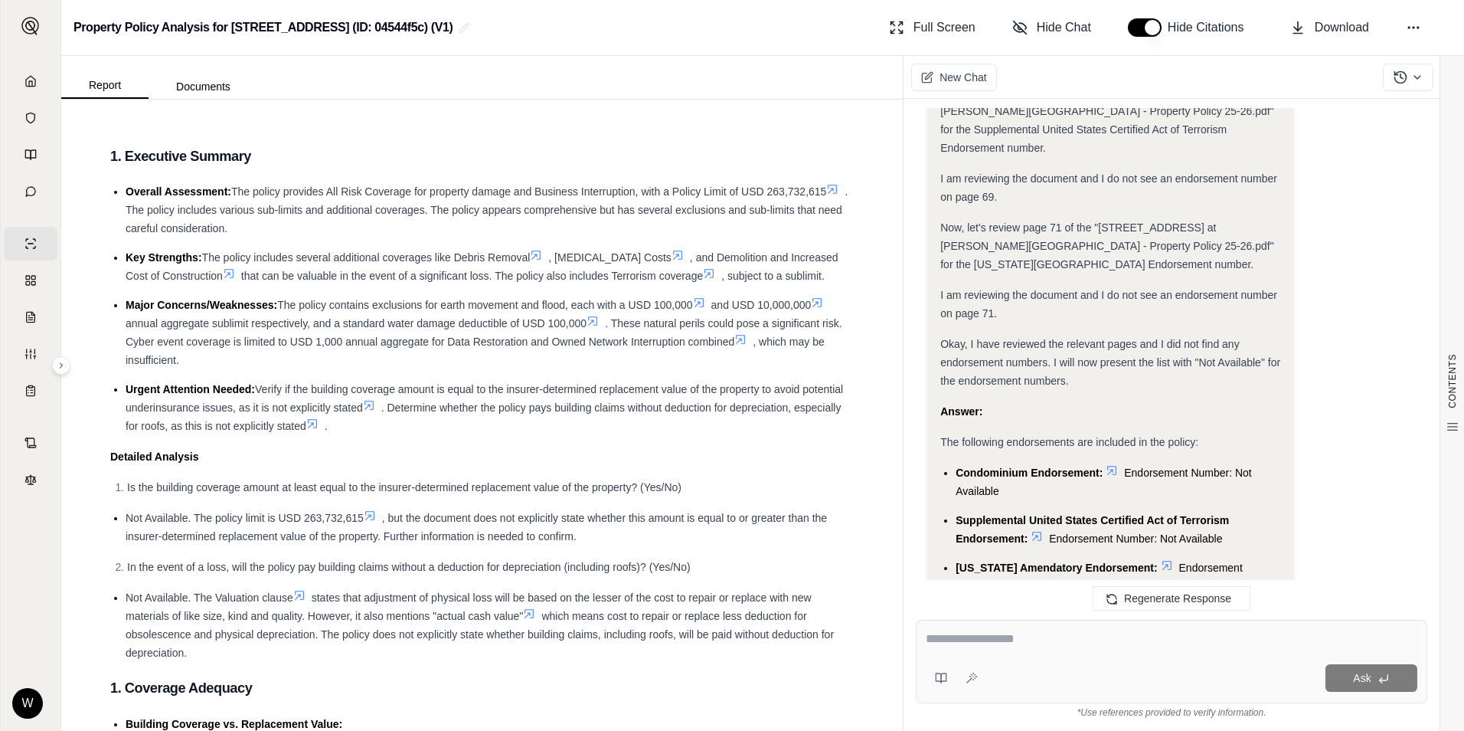
click at [940, 628] on div "Ask" at bounding box center [1172, 661] width 512 height 83
paste textarea "**********"
type textarea "**********"
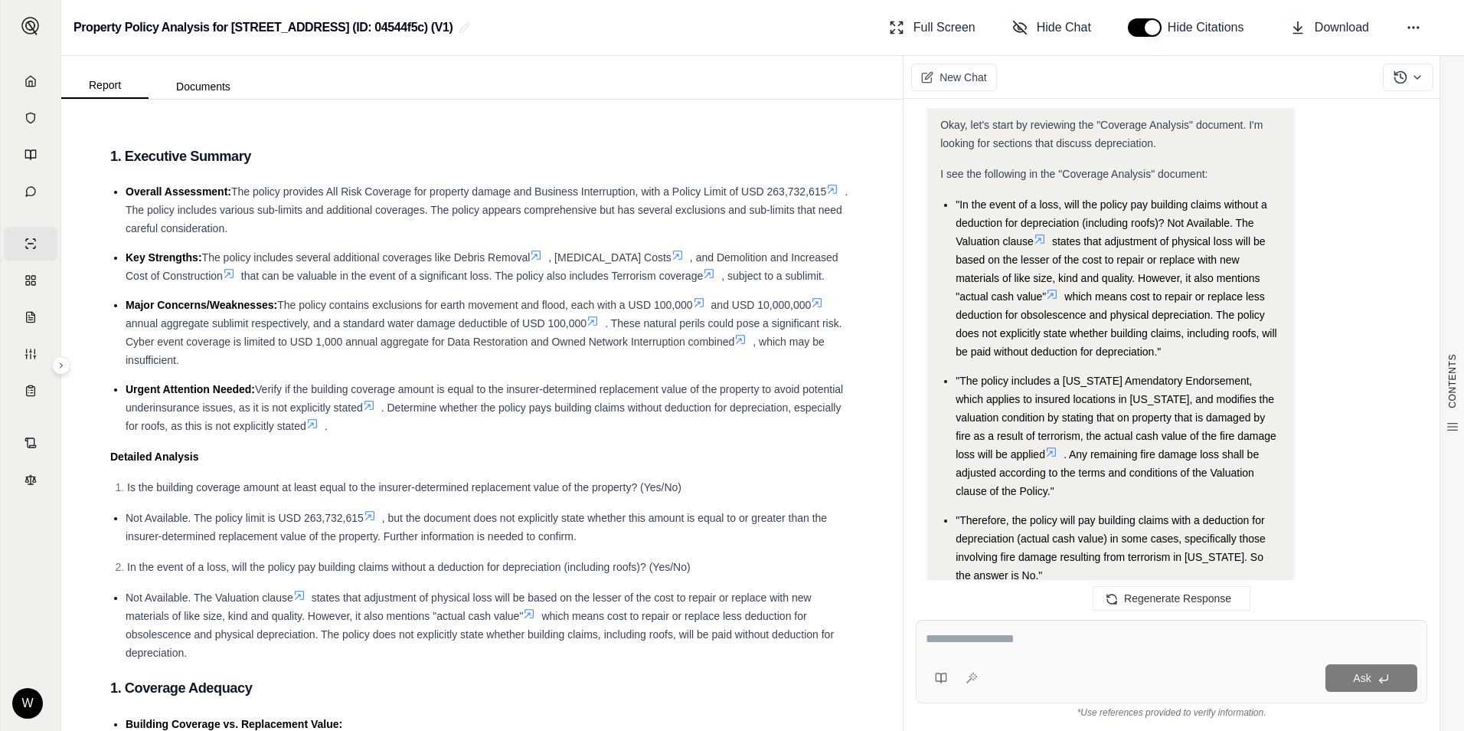
scroll to position [3212, 0]
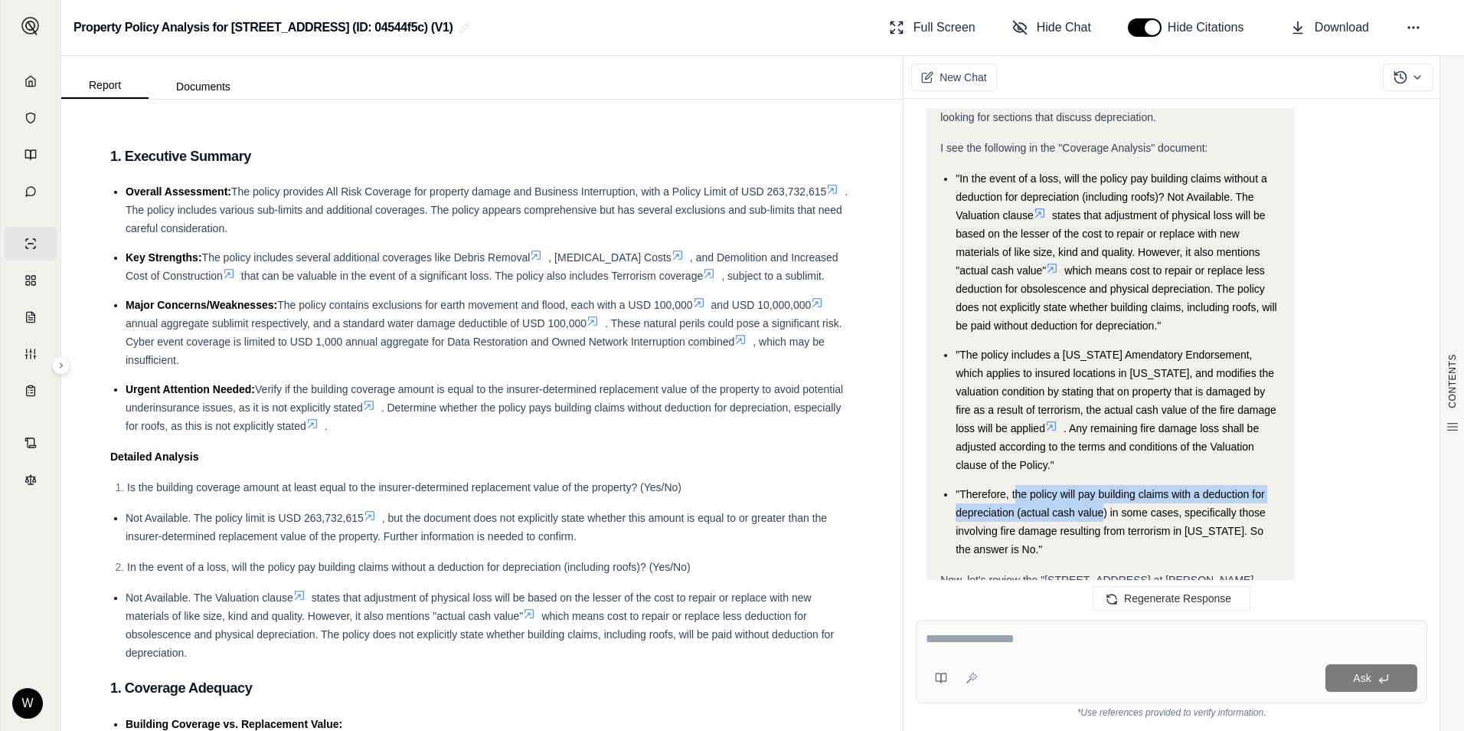
drag, startPoint x: 1016, startPoint y: 402, endPoint x: 1104, endPoint y: 421, distance: 90.9
click at [1104, 488] on span ""Therefore, the policy will pay building claims with a deduction for depreciati…" at bounding box center [1111, 521] width 310 height 67
drag, startPoint x: 986, startPoint y: 430, endPoint x: 1003, endPoint y: 416, distance: 22.4
click at [1000, 488] on span ""Therefore, the policy will pay building claims with a deduction for depreciati…" at bounding box center [1111, 521] width 310 height 67
drag, startPoint x: 1013, startPoint y: 398, endPoint x: 1108, endPoint y: 415, distance: 96.6
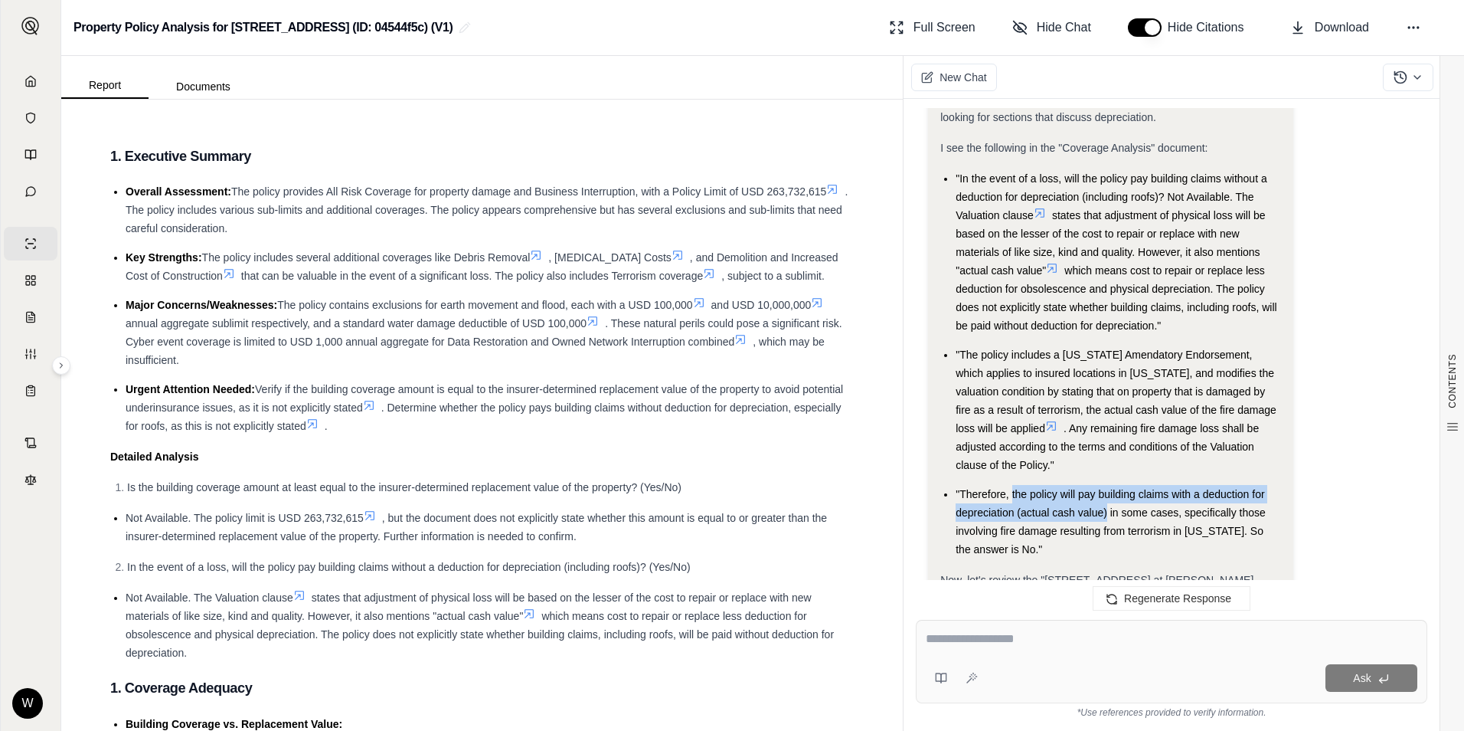
click at [1108, 488] on span ""Therefore, the policy will pay building claims with a deduction for depreciati…" at bounding box center [1111, 521] width 310 height 67
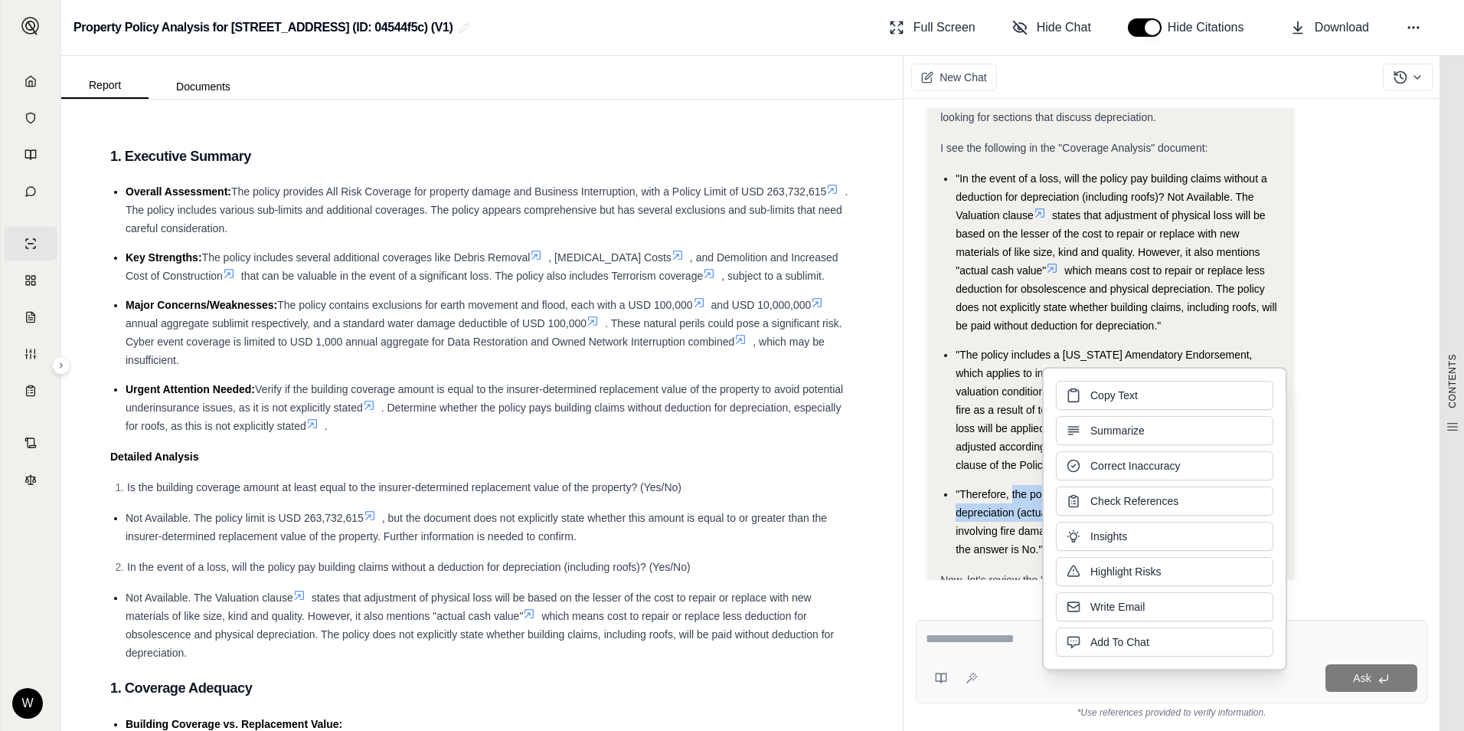
copy span "the policy will pay building claims with a deduction for depreciation (actual c…"
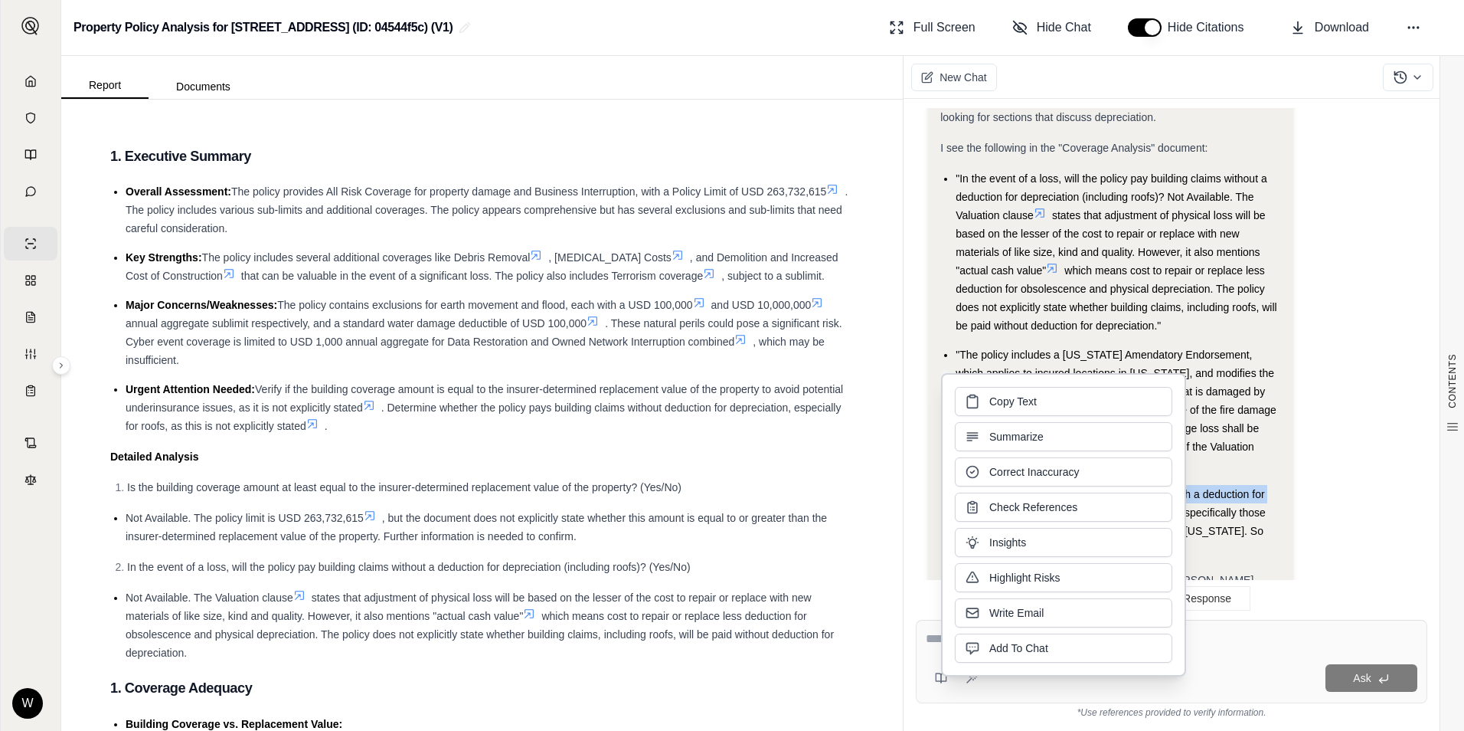
drag, startPoint x: 1006, startPoint y: 421, endPoint x: 998, endPoint y: 409, distance: 14.9
click at [998, 409] on button "Copy Text" at bounding box center [1064, 401] width 218 height 29
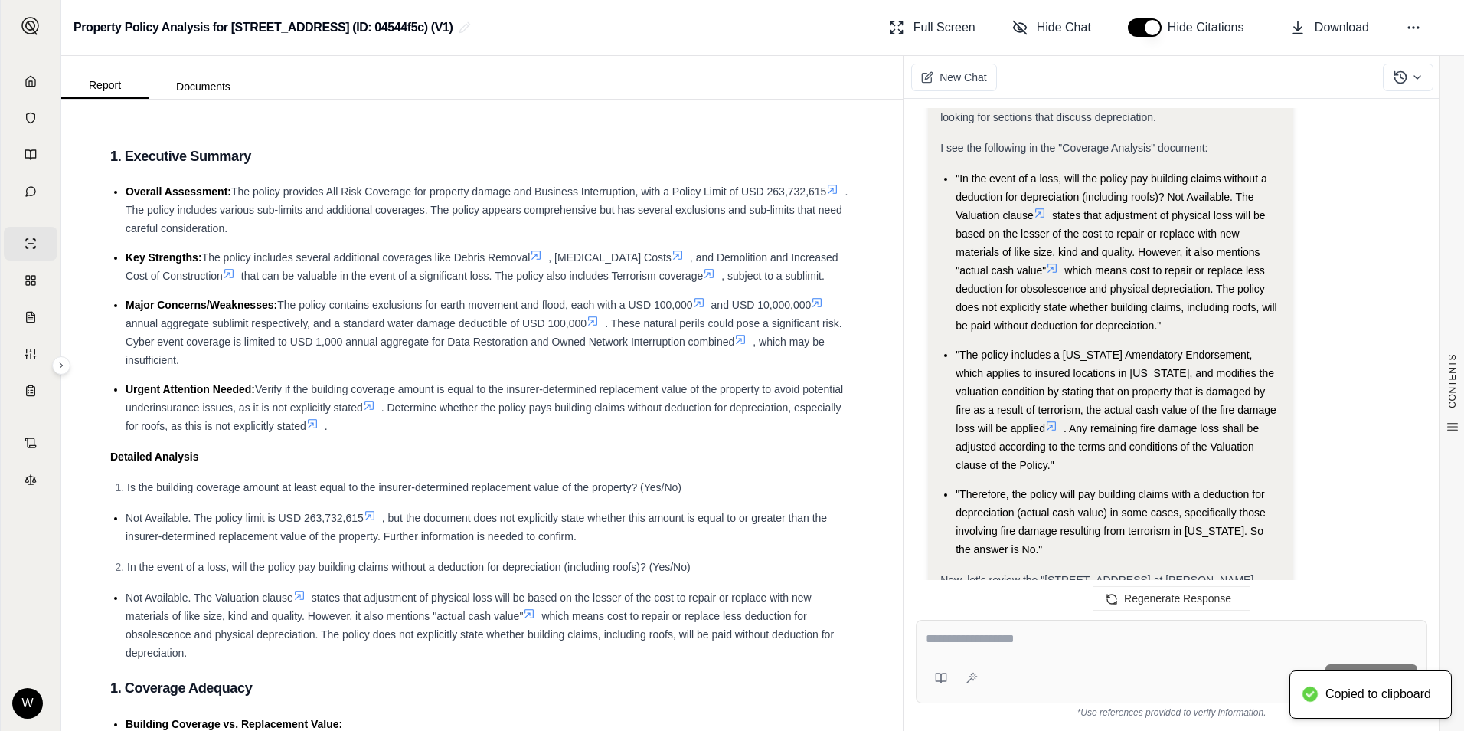
click at [985, 641] on textarea at bounding box center [1172, 639] width 492 height 18
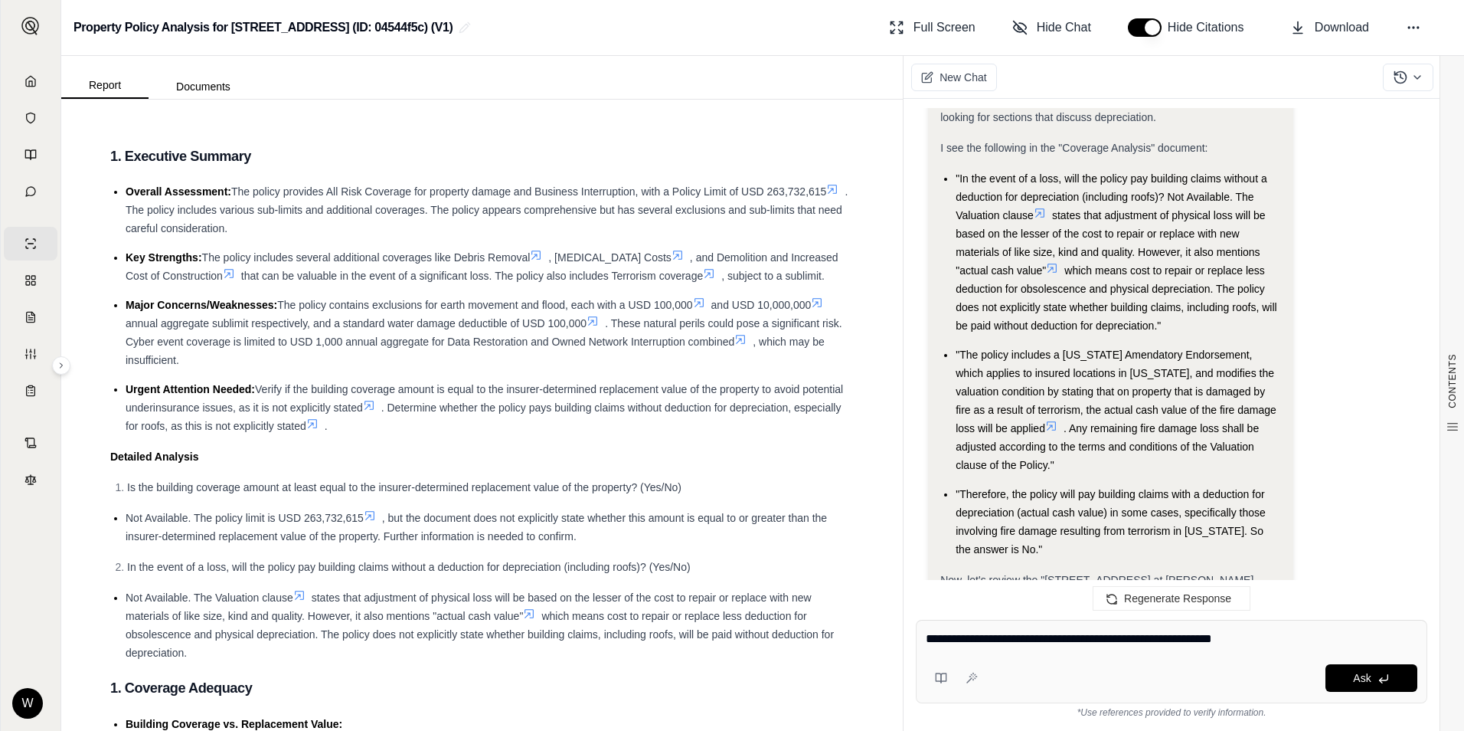
type textarea "**********"
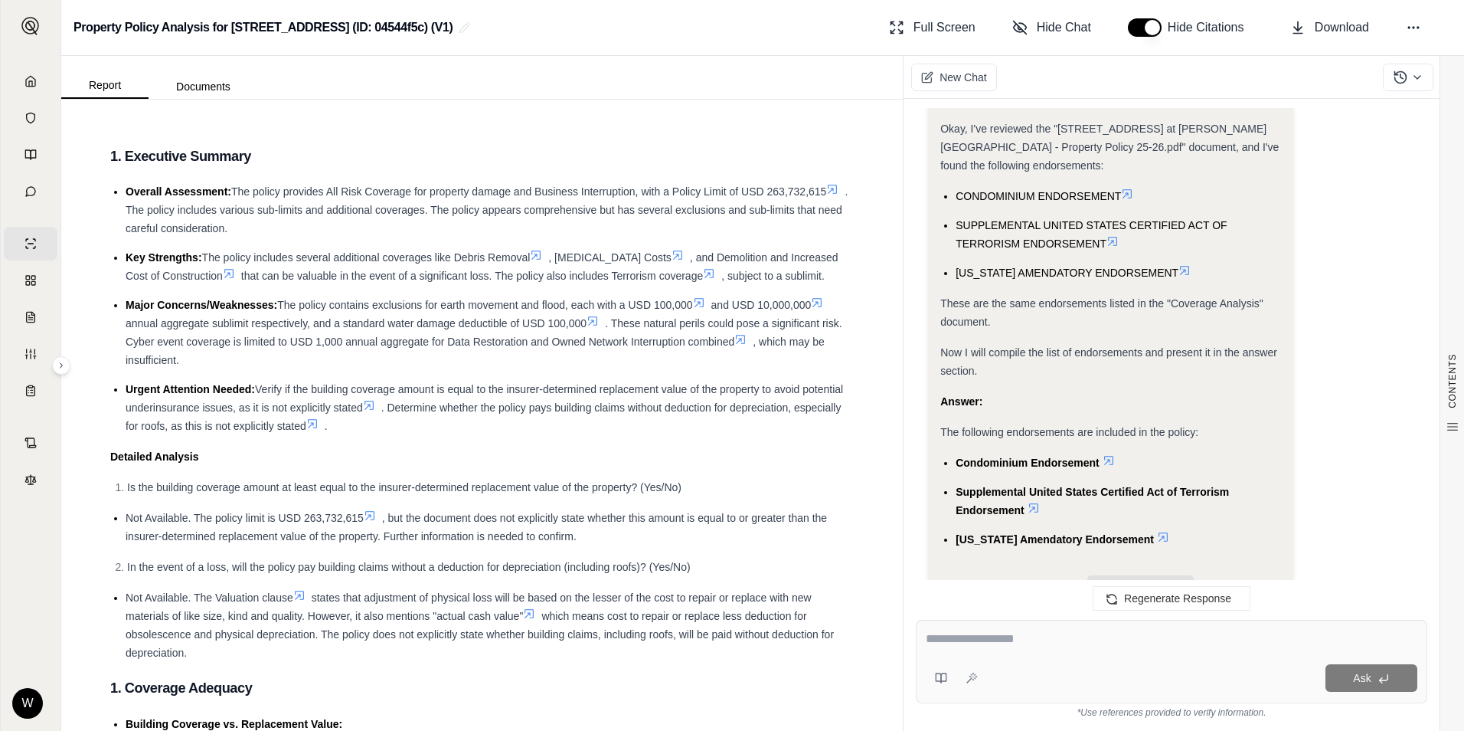
scroll to position [1003, 0]
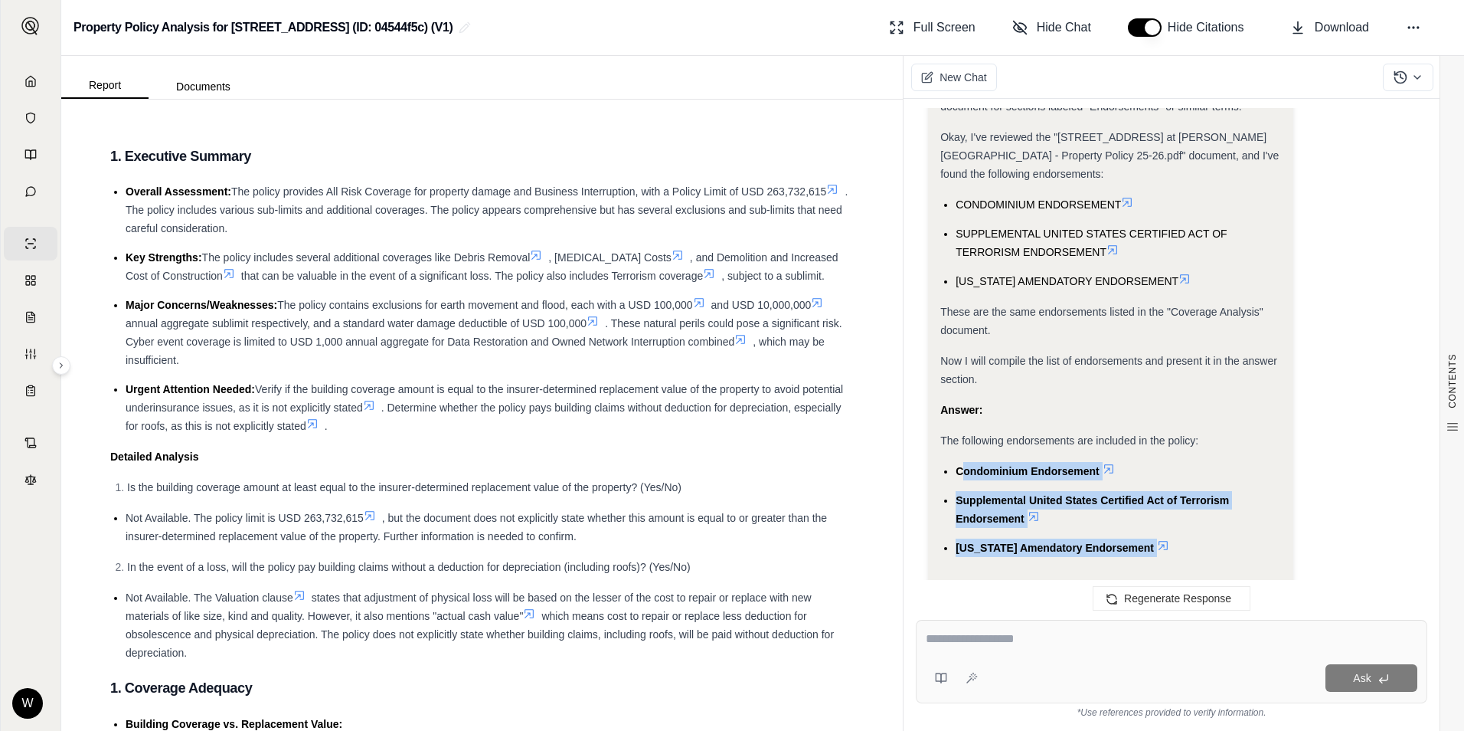
drag, startPoint x: 1172, startPoint y: 502, endPoint x: 960, endPoint y: 429, distance: 223.6
click at [960, 462] on ul "Condominium Endorsement Supplemental United States Certified Act of Terrorism E…" at bounding box center [1111, 509] width 341 height 95
copy ul "ondominium Endorsement Supplemental United States Certified Act of Terrorism En…"
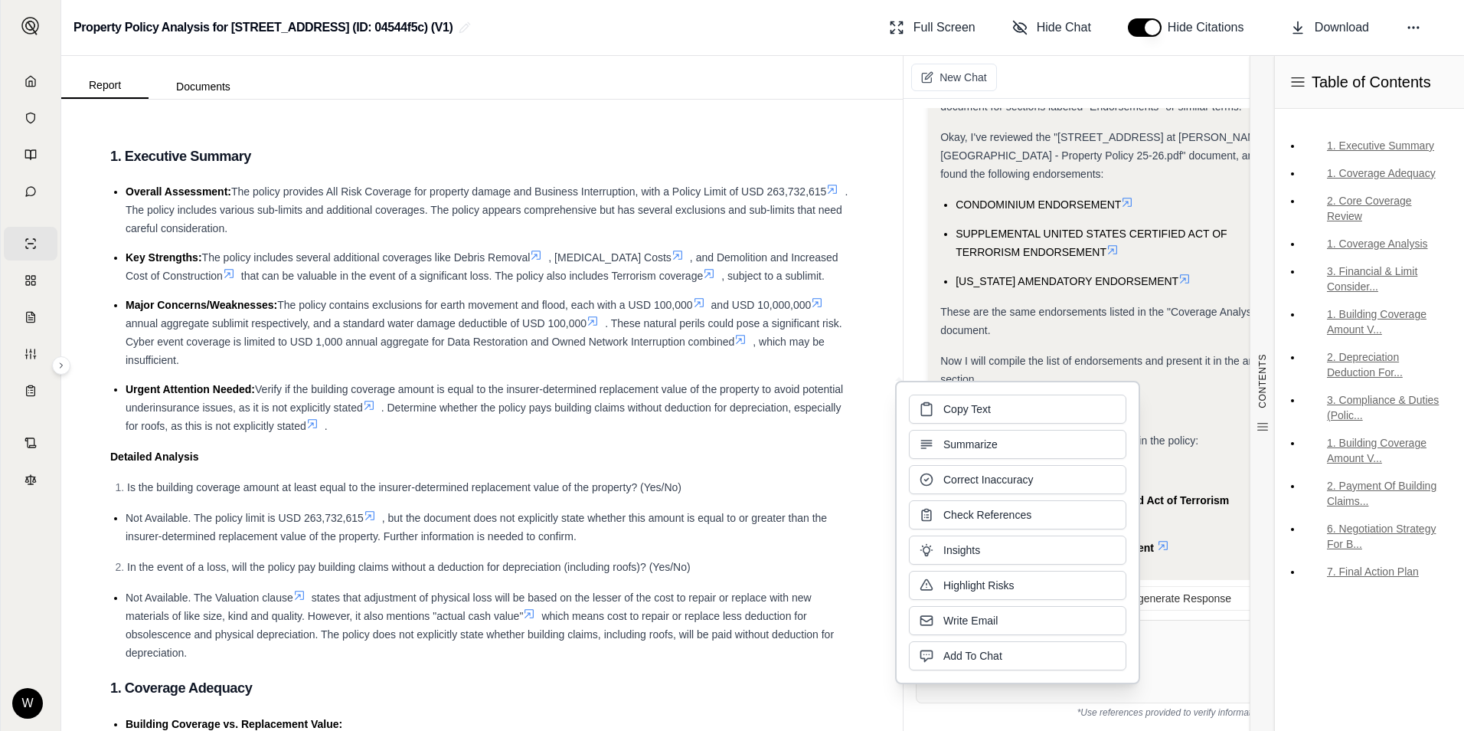
click at [1175, 653] on div "Ask" at bounding box center [1172, 661] width 512 height 83
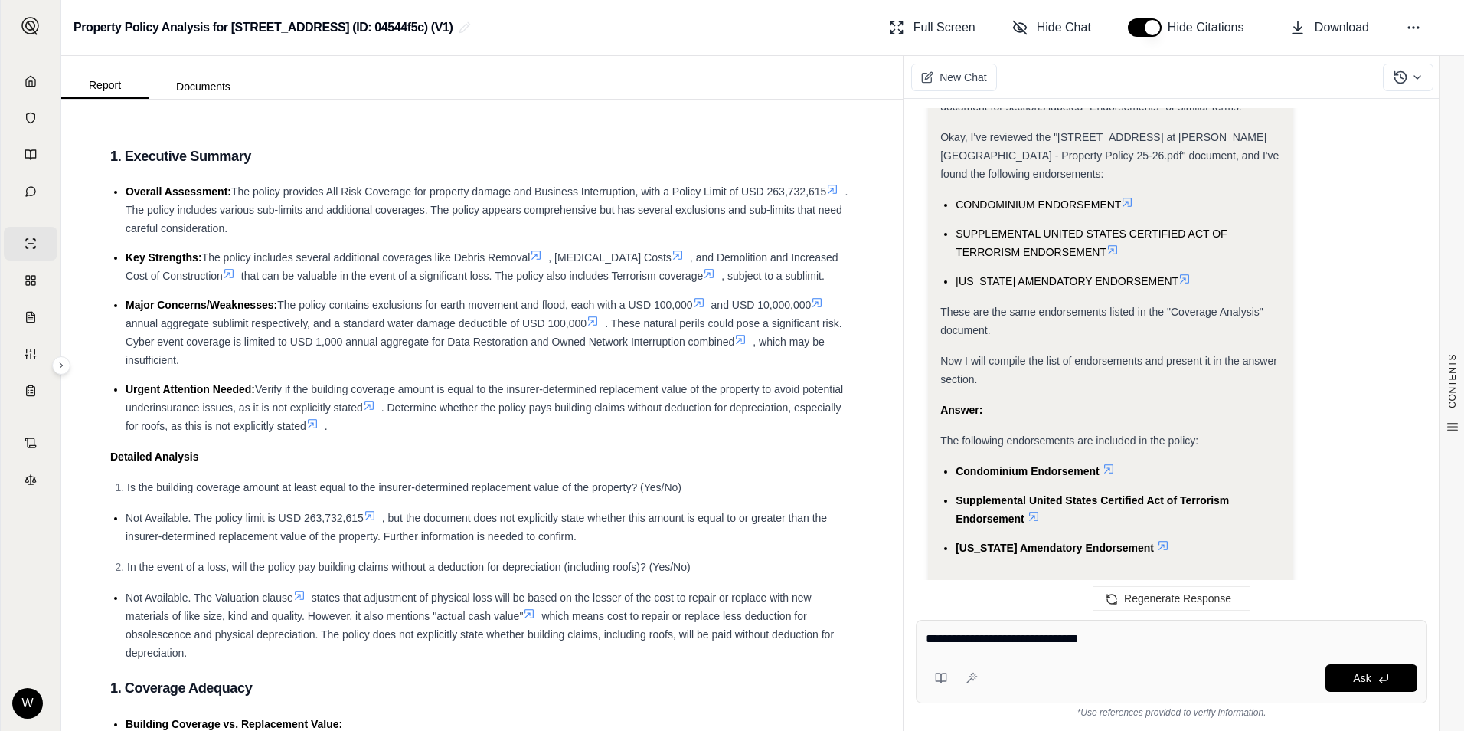
type textarea "**********"
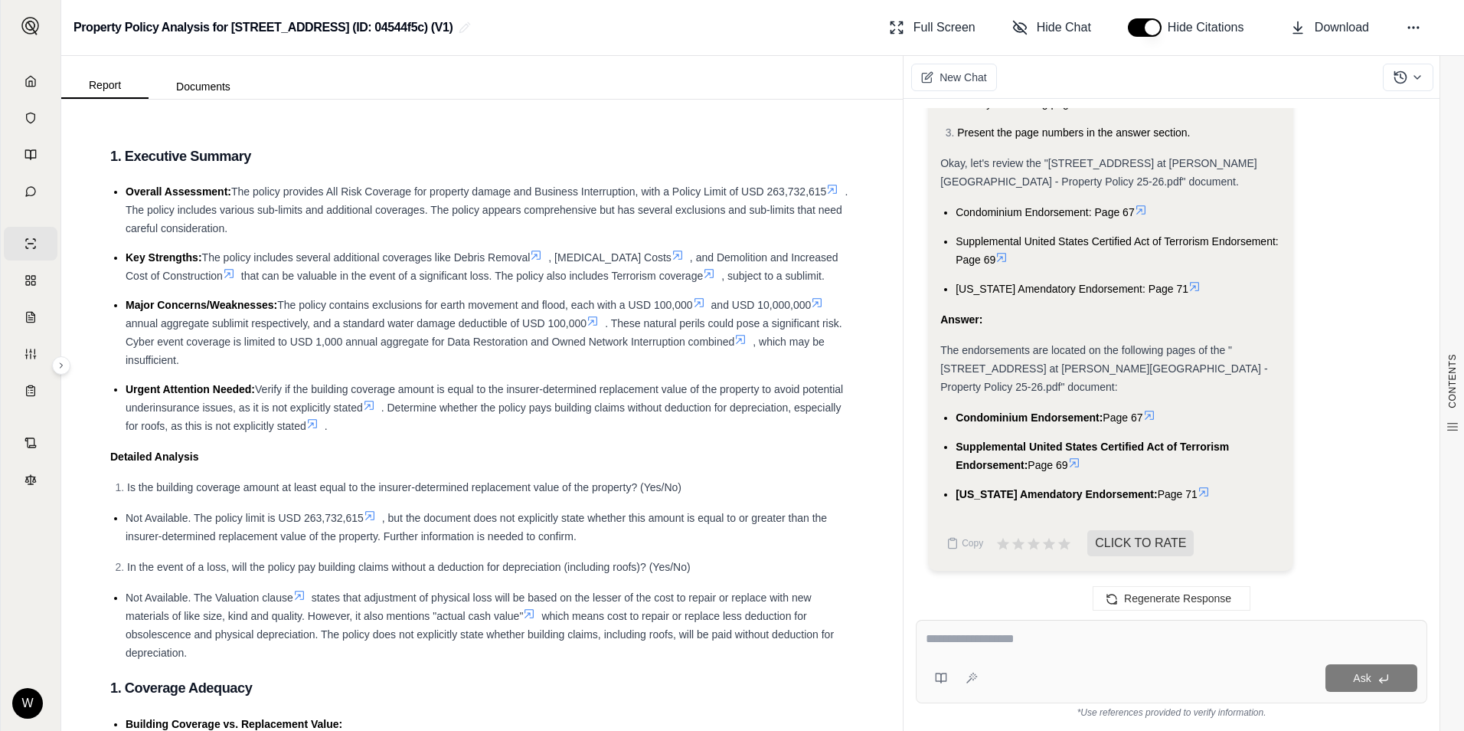
scroll to position [5394, 0]
